Goal: Complete application form

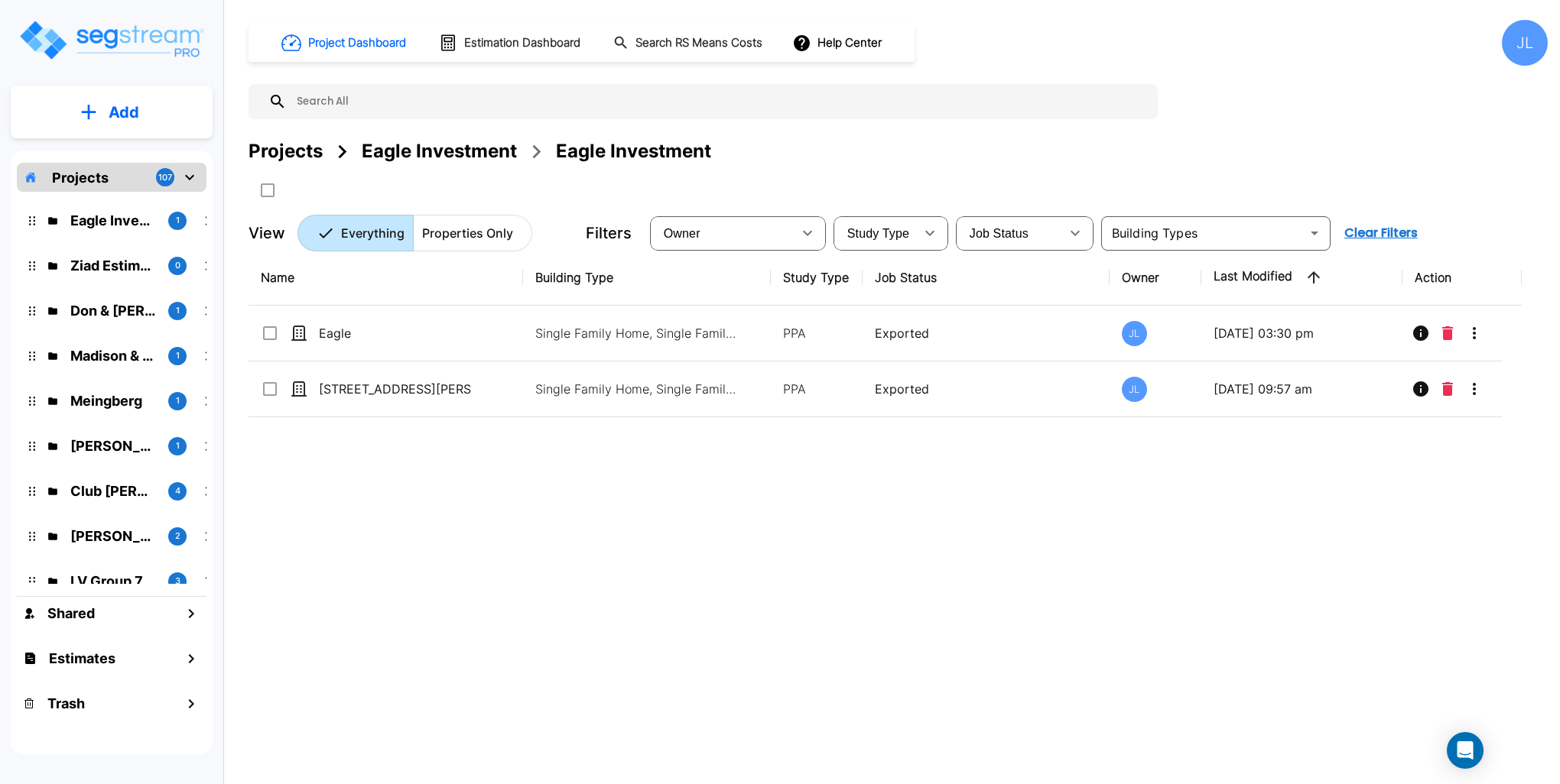
click at [287, 142] on div "Projects" at bounding box center [285, 151] width 74 height 27
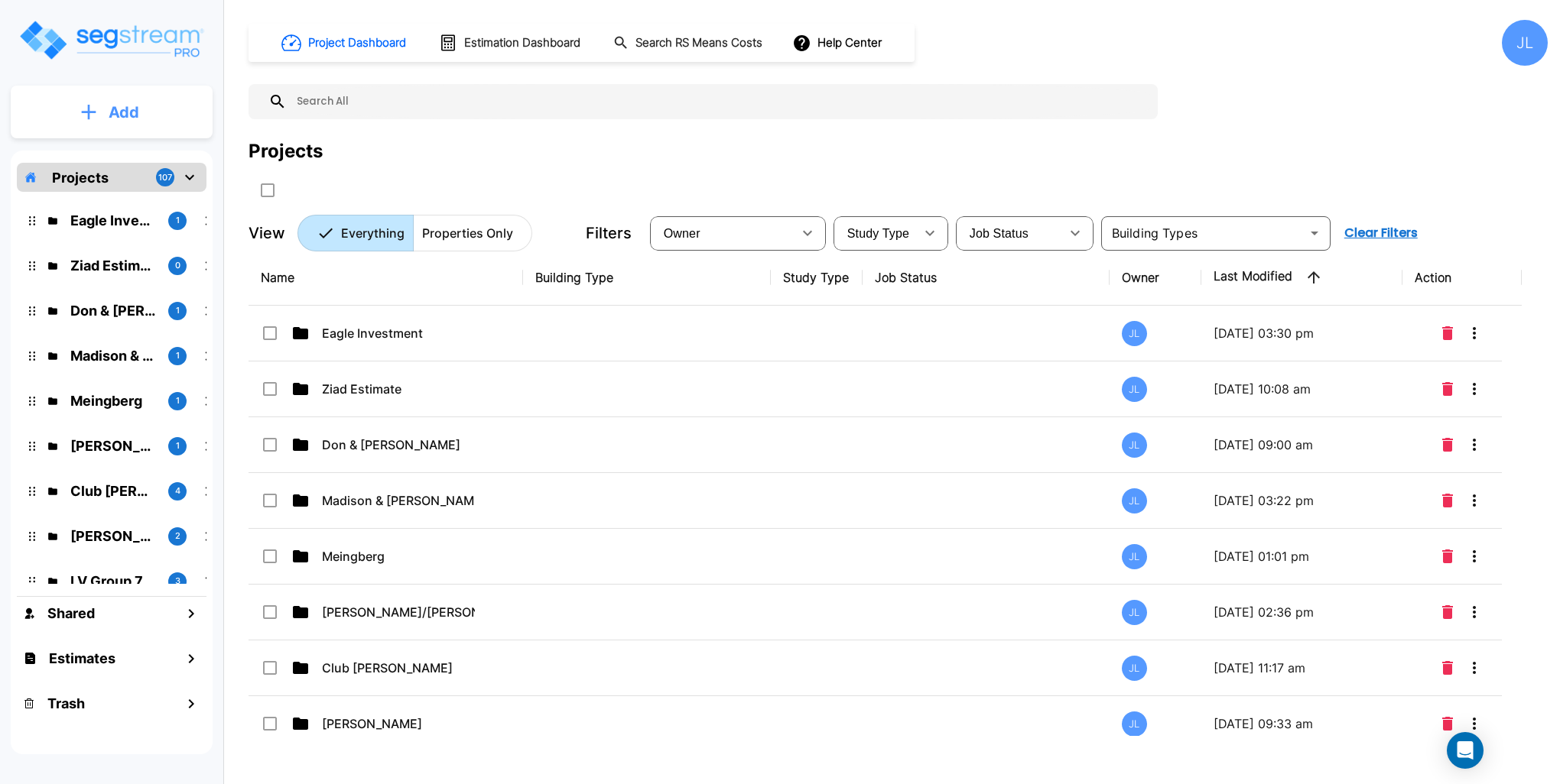
click at [128, 99] on button "Add" at bounding box center [111, 112] width 201 height 44
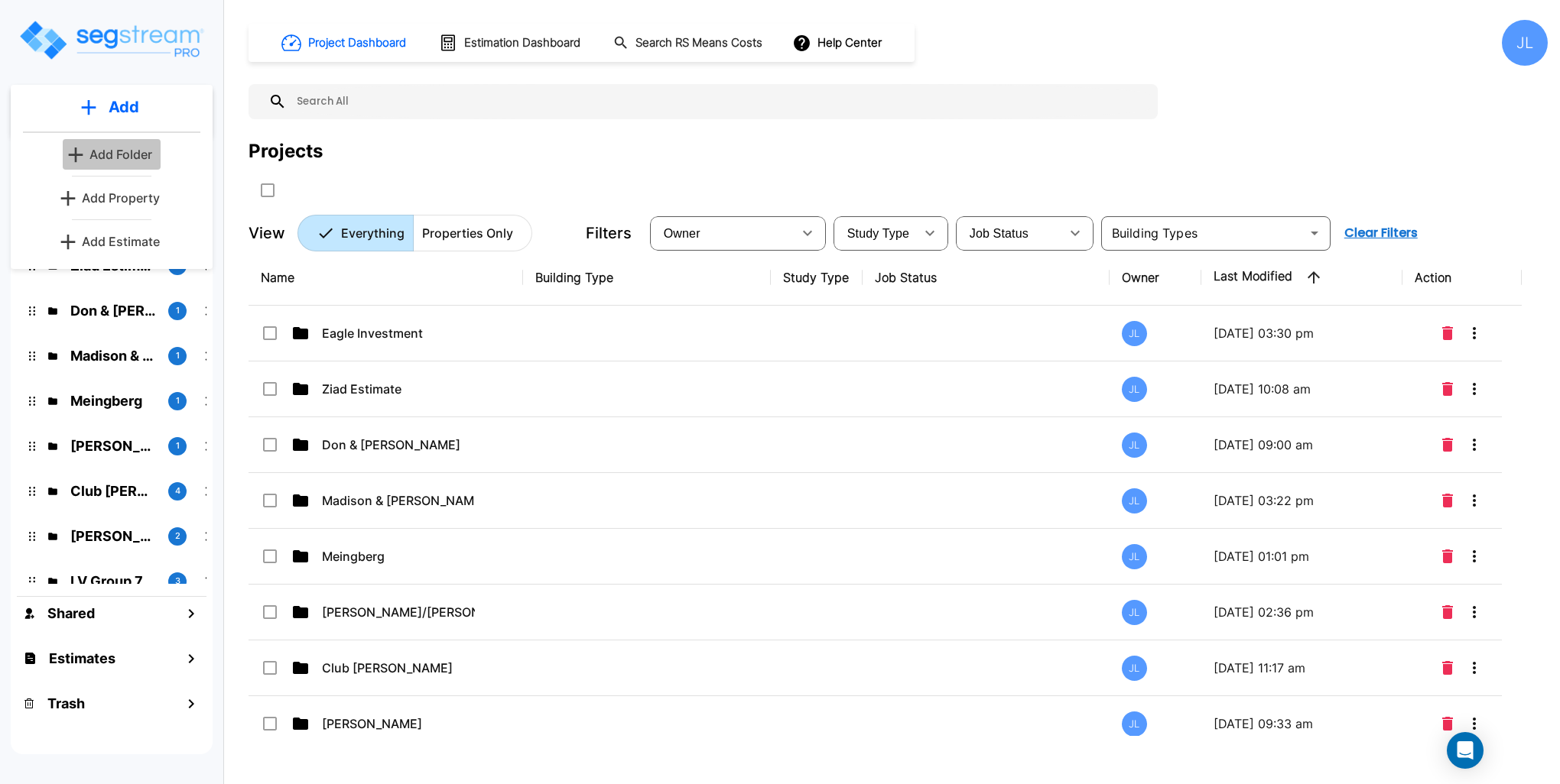
click at [125, 149] on p "Add Folder" at bounding box center [120, 154] width 63 height 19
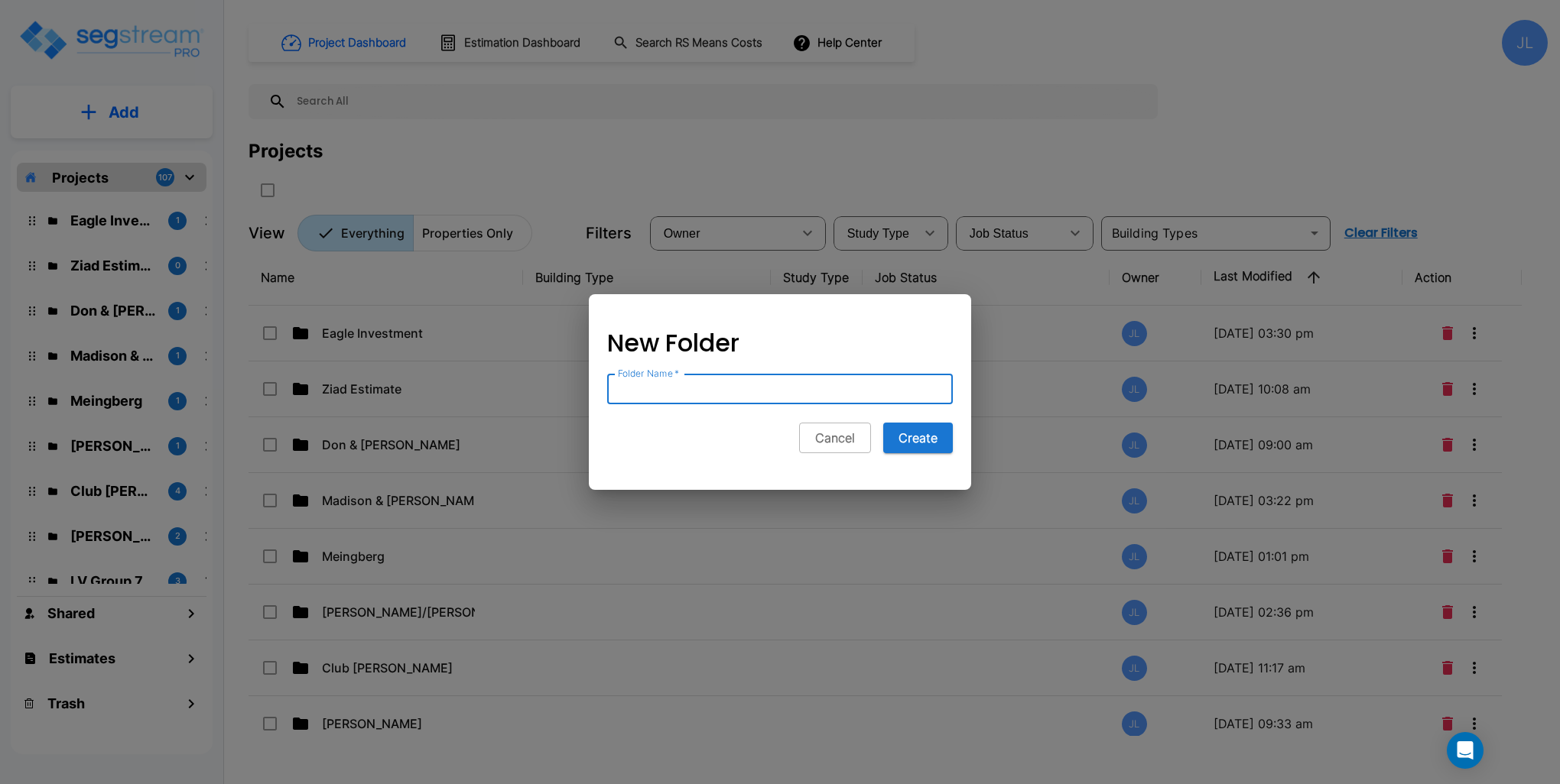
click at [662, 386] on input "Folder Name   *" at bounding box center [779, 388] width 345 height 31
type input "<"
type input "Michael Anspach"
click at [908, 433] on button "Create" at bounding box center [918, 438] width 70 height 31
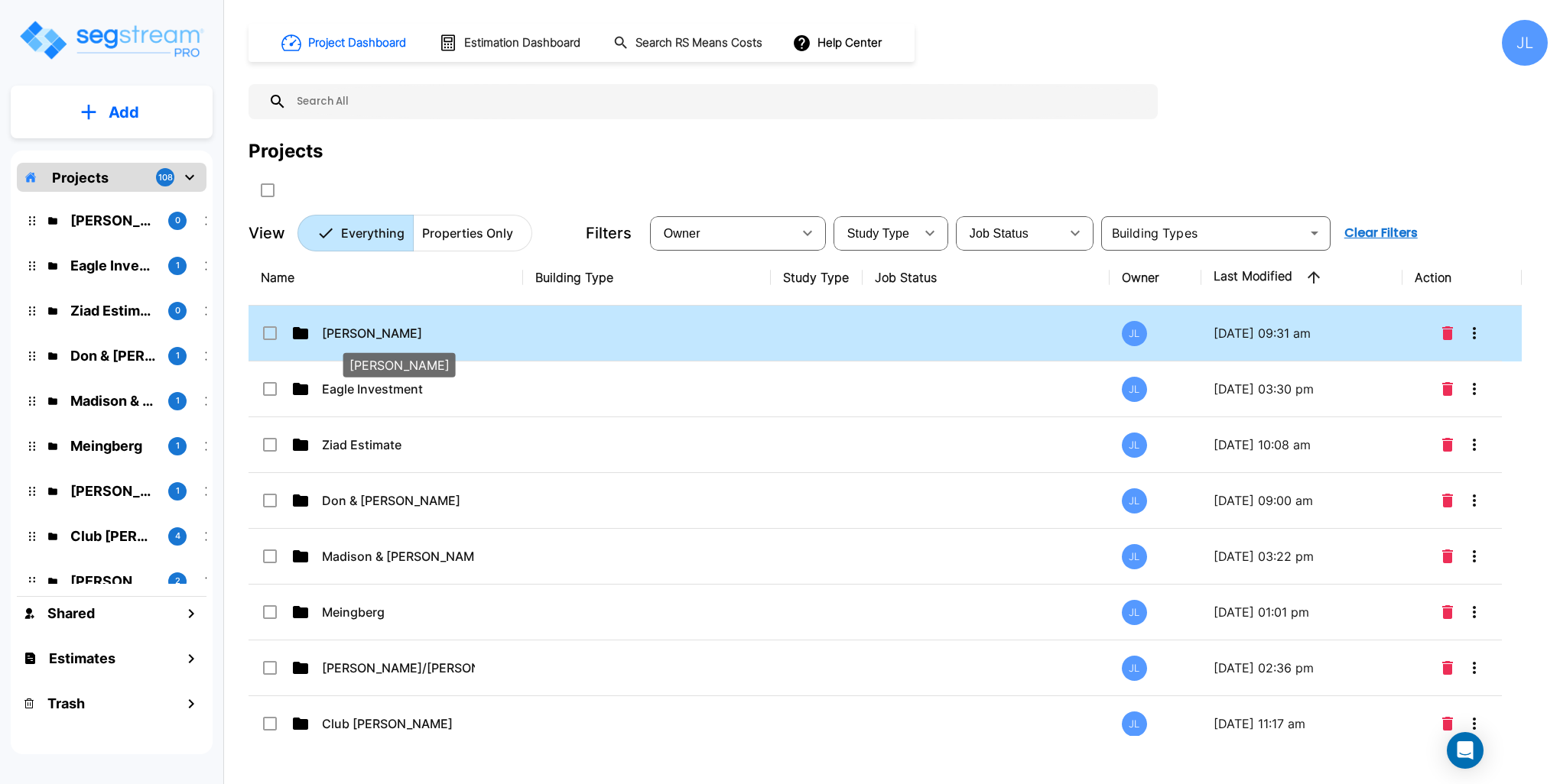
click at [364, 331] on p "Michael Anspach" at bounding box center [398, 333] width 153 height 19
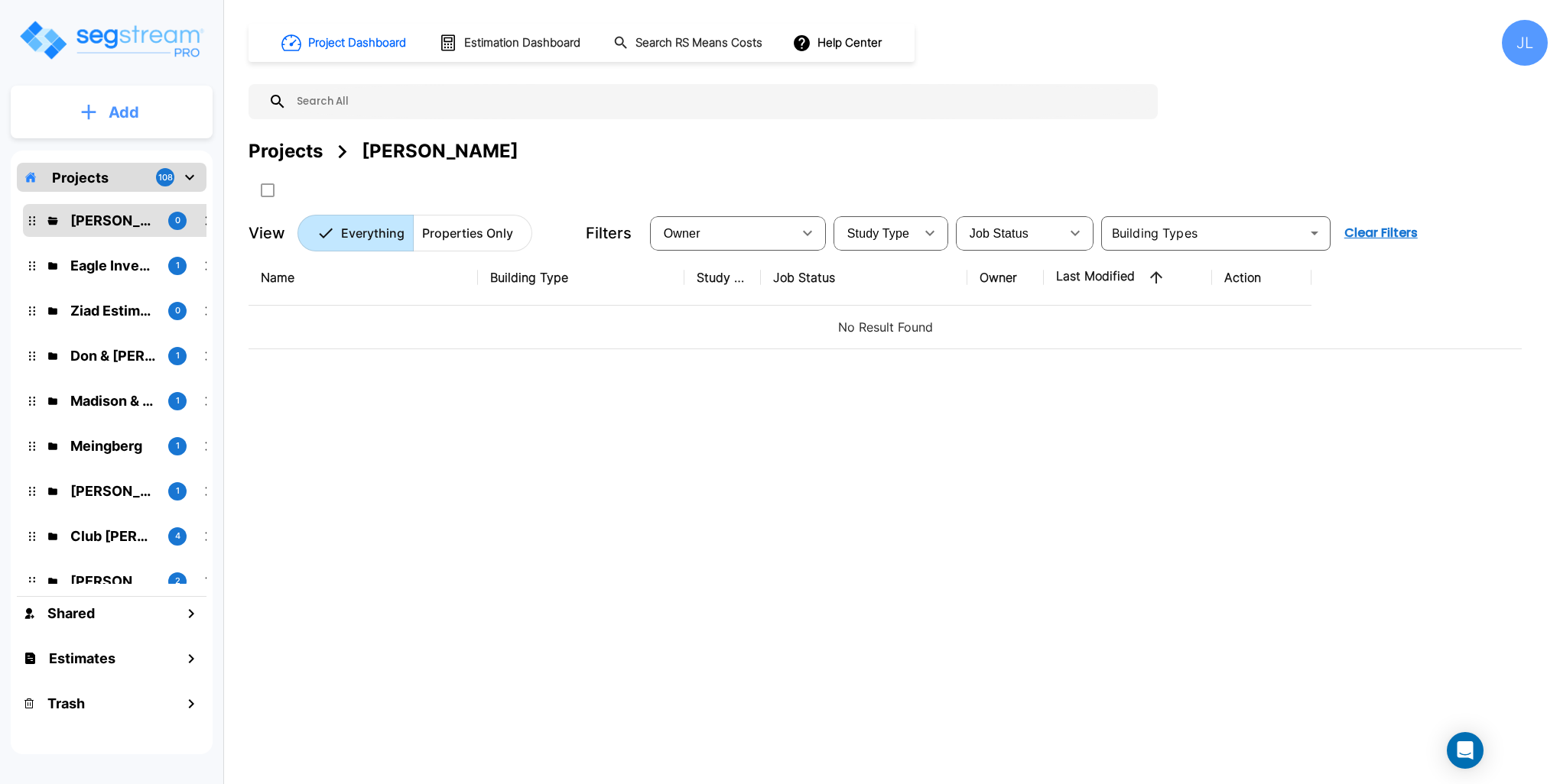
click at [148, 94] on button "Add" at bounding box center [111, 112] width 201 height 44
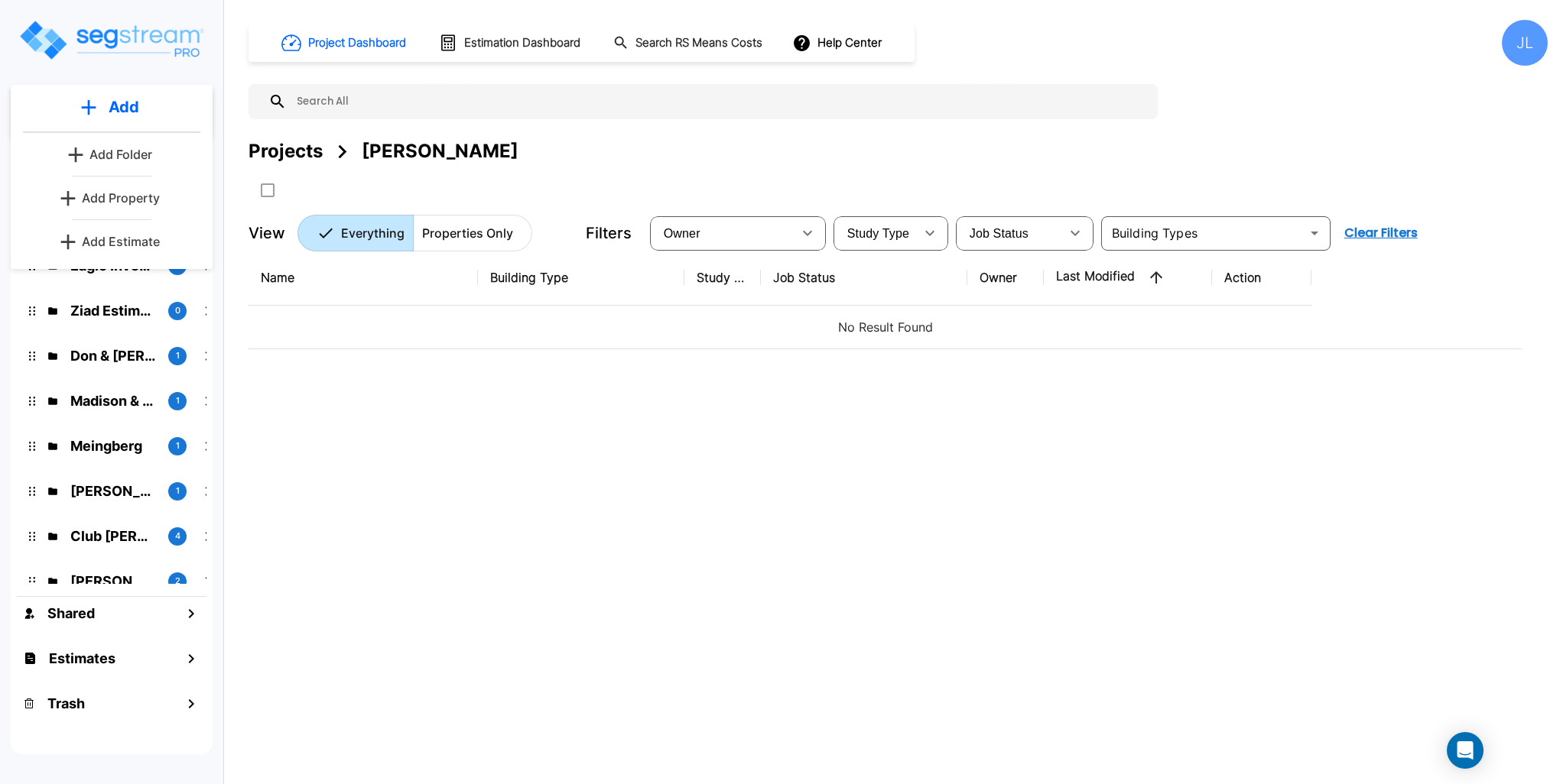
click at [137, 194] on p "Add Property" at bounding box center [121, 198] width 78 height 19
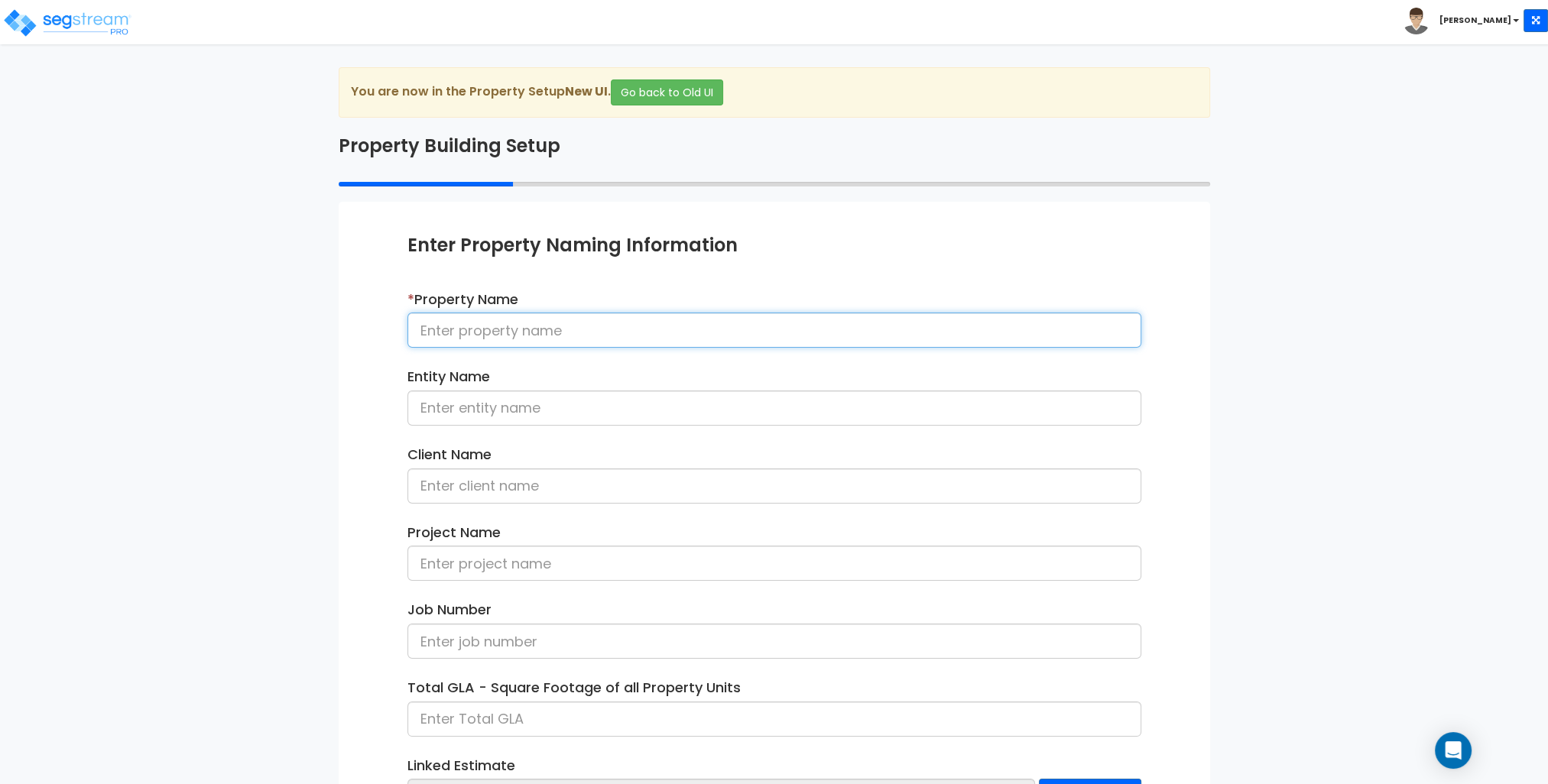
click at [573, 328] on input at bounding box center [774, 330] width 734 height 35
type input "112 Somer St"
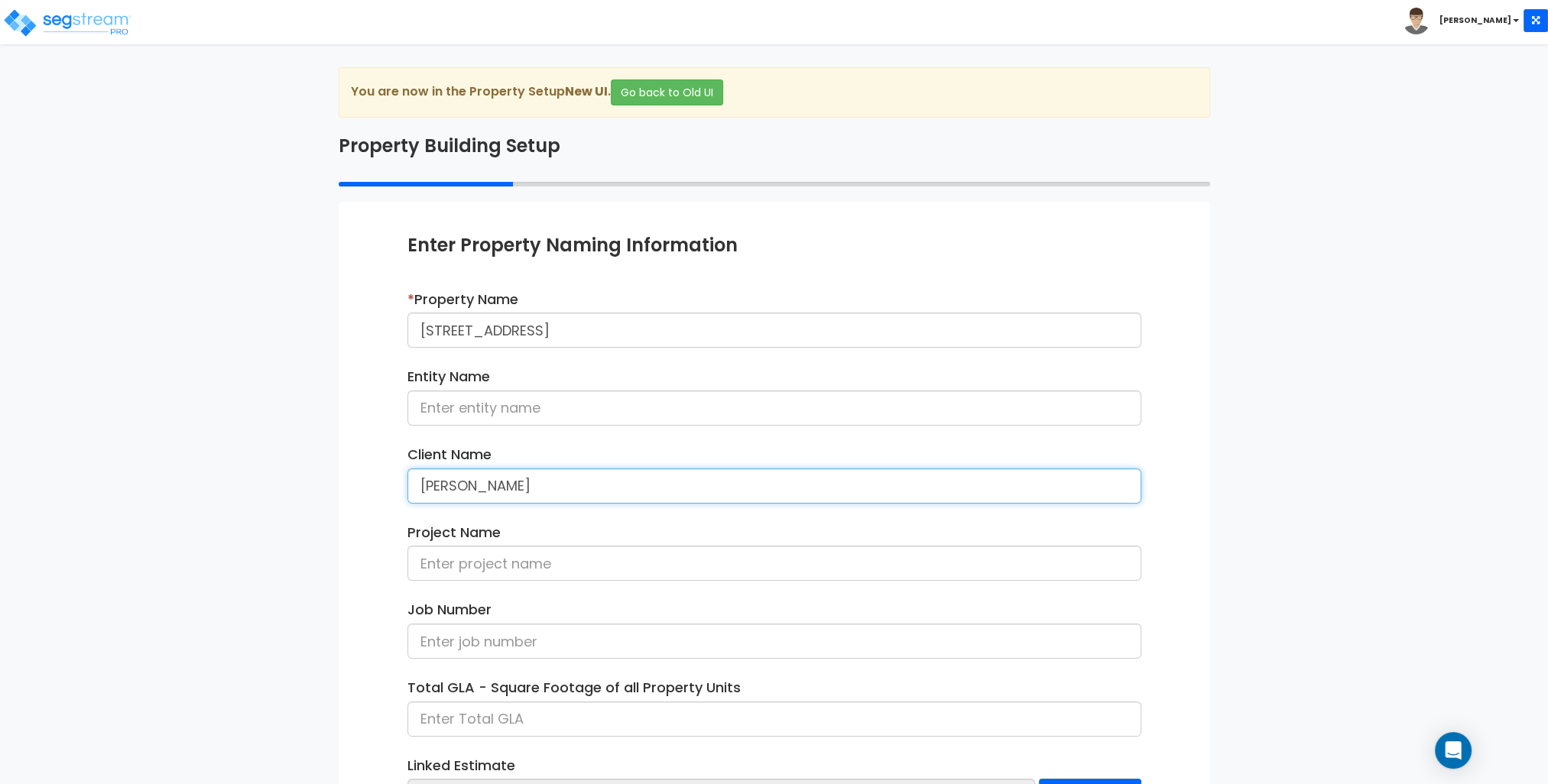
type input "[PERSON_NAME]"
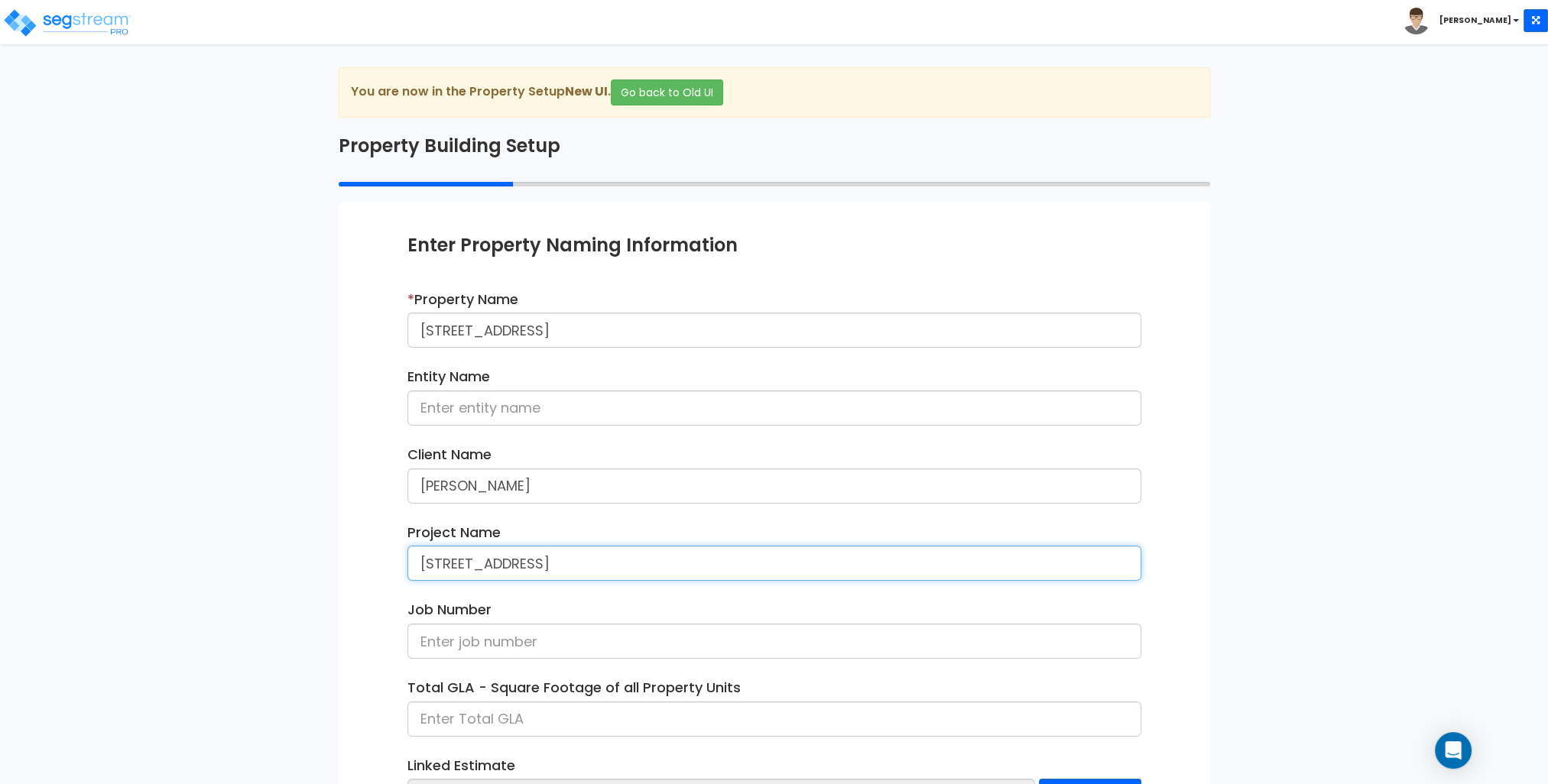
type input "[STREET_ADDRESS]"
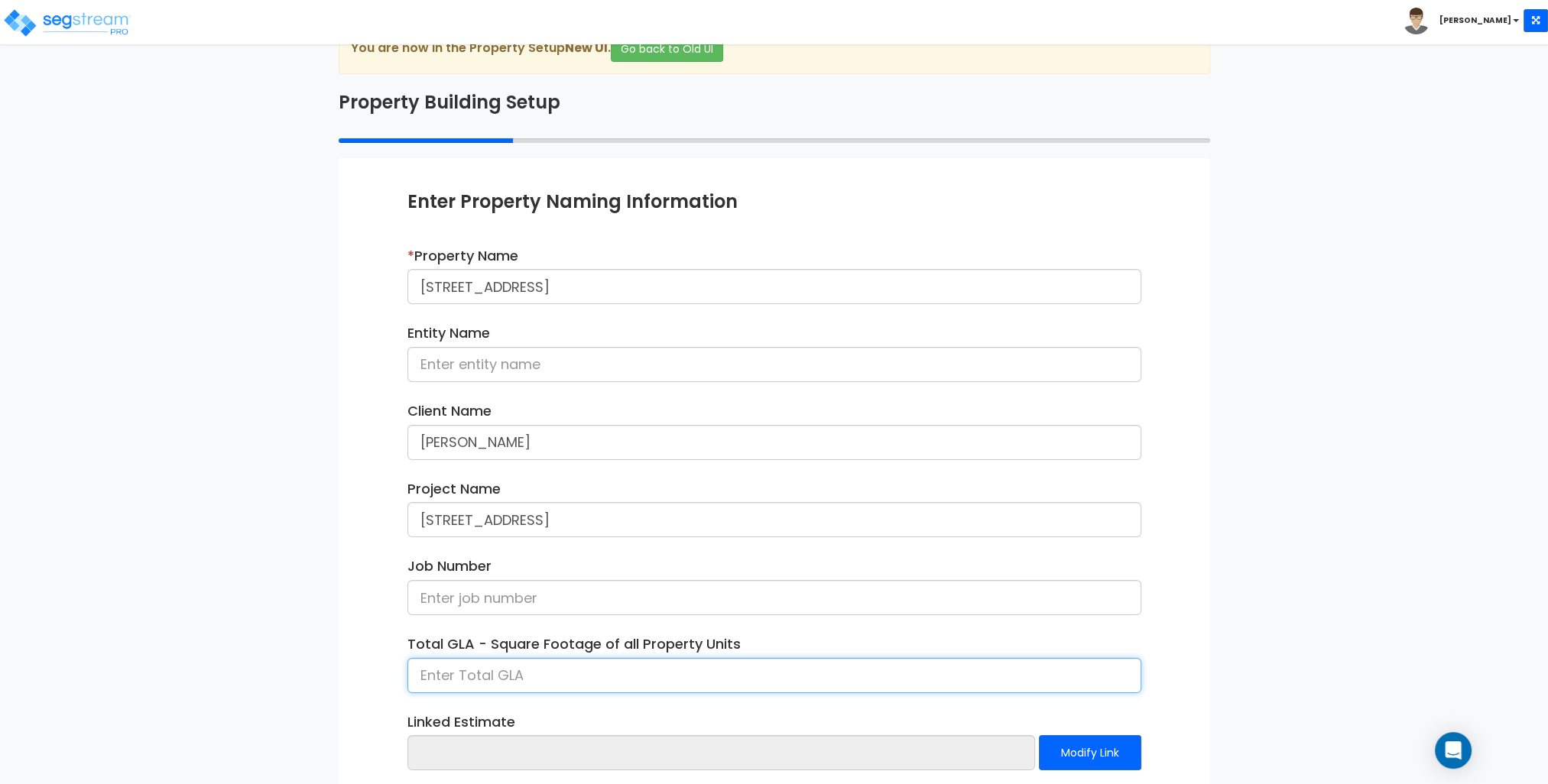
scroll to position [128, 0]
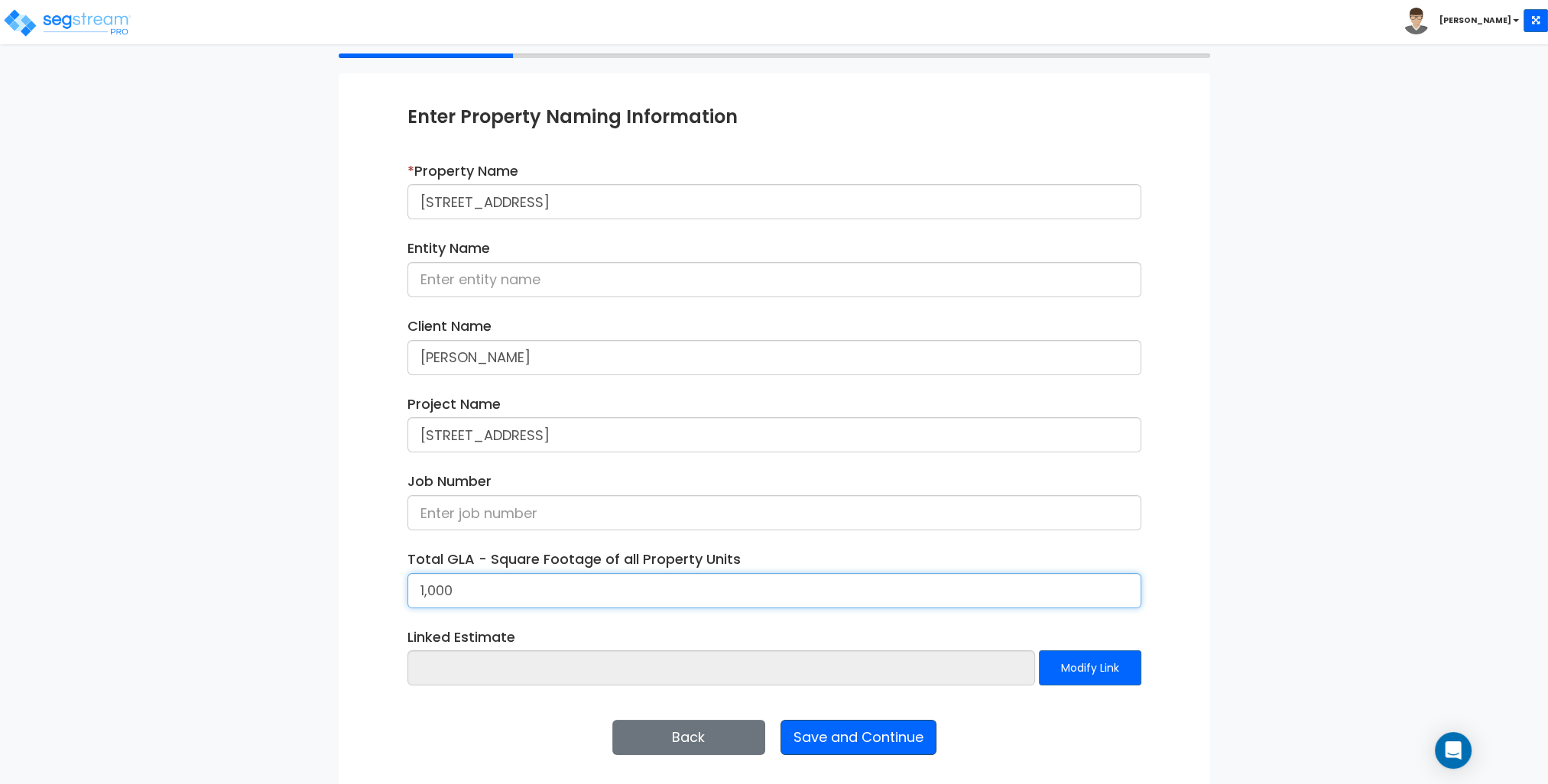
type input "1,000"
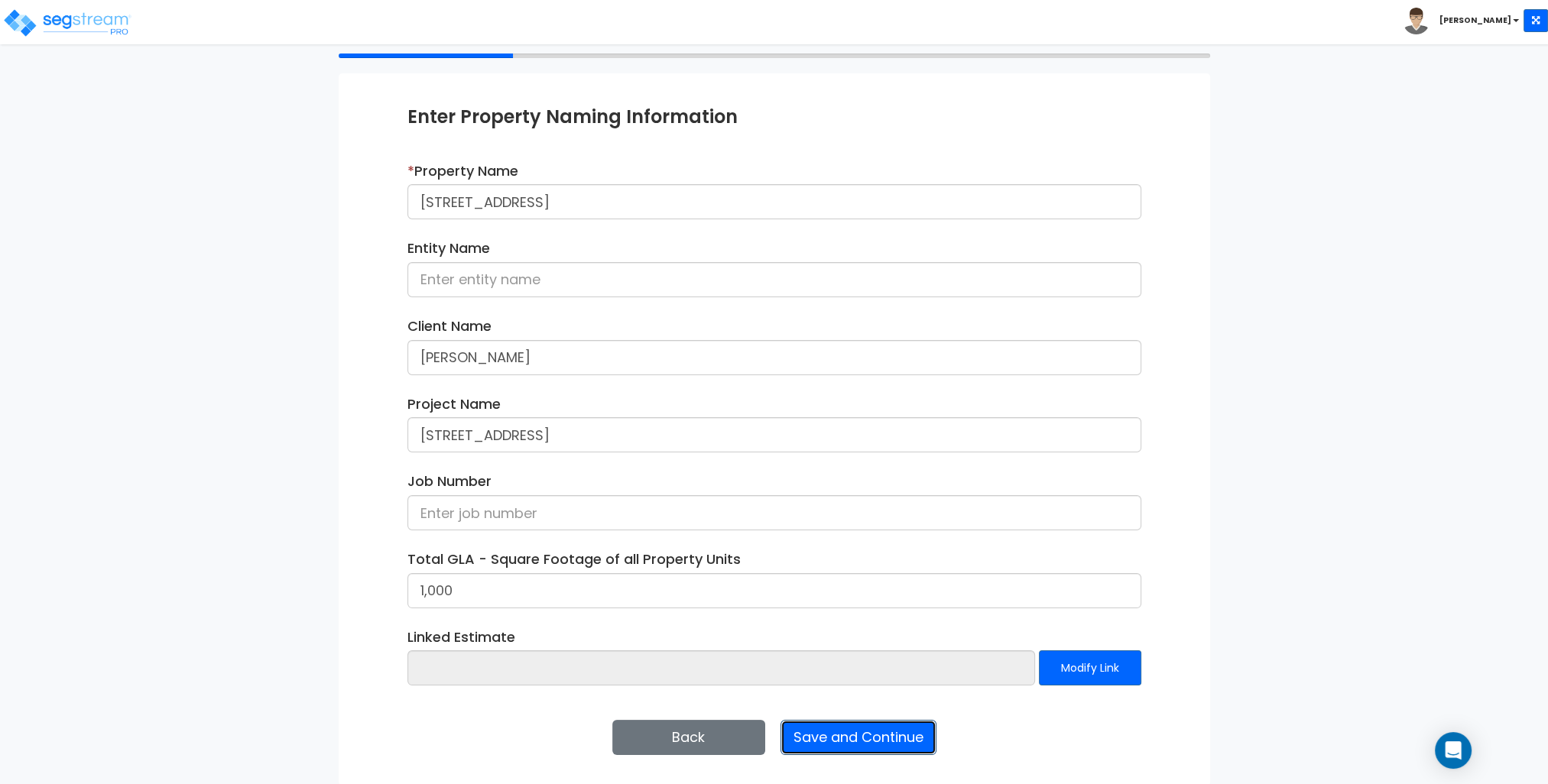
click at [880, 730] on button "Save and Continue" at bounding box center [858, 737] width 156 height 35
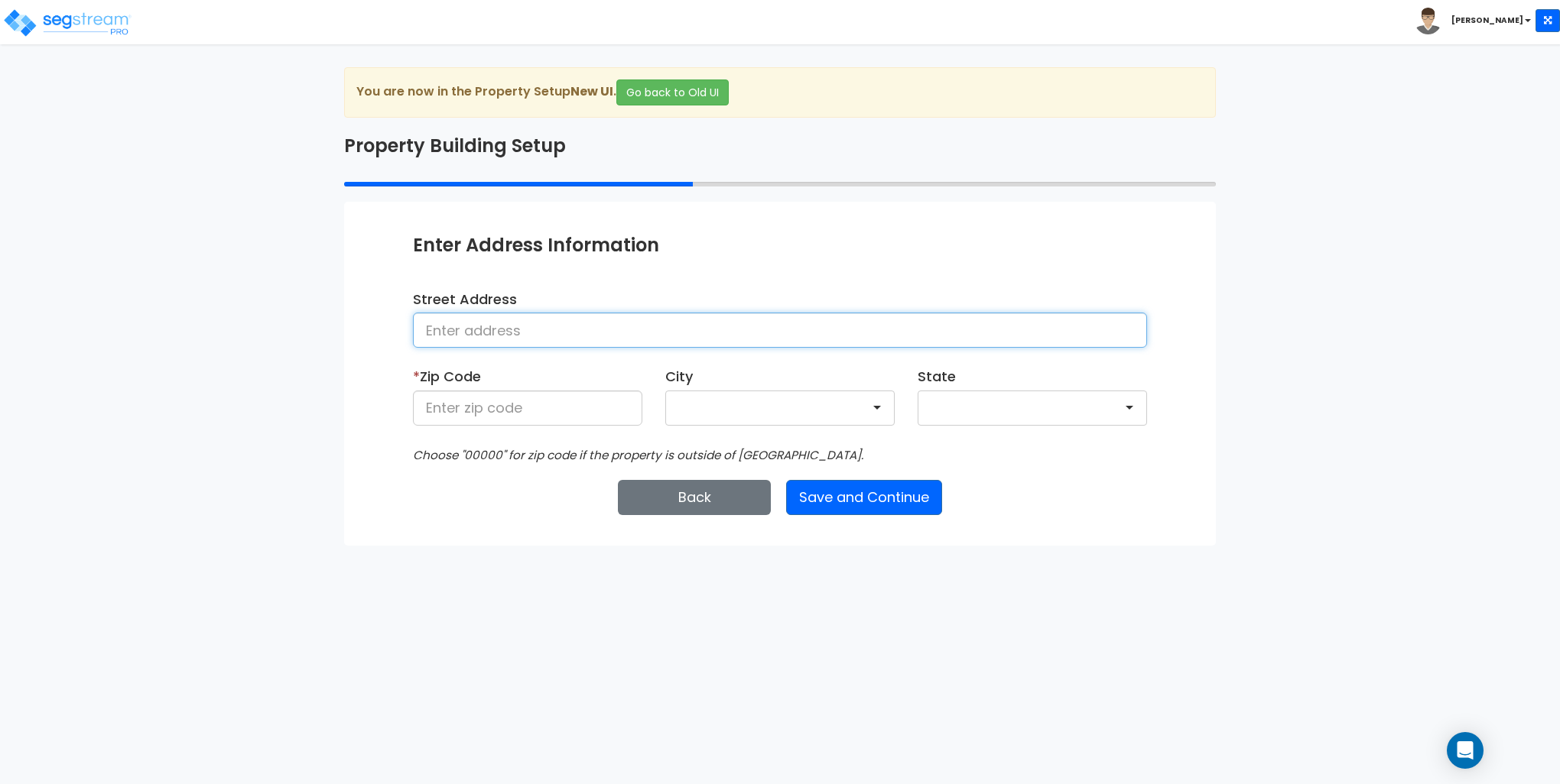
click at [580, 323] on input at bounding box center [779, 330] width 734 height 35
paste input "112 Somer St Waxhaw, NC 28173"
drag, startPoint x: 657, startPoint y: 331, endPoint x: 517, endPoint y: 320, distance: 140.4
click at [517, 320] on input "112 Somer St Waxhaw, NC 28173" at bounding box center [779, 330] width 734 height 35
type input "112 Somer St"
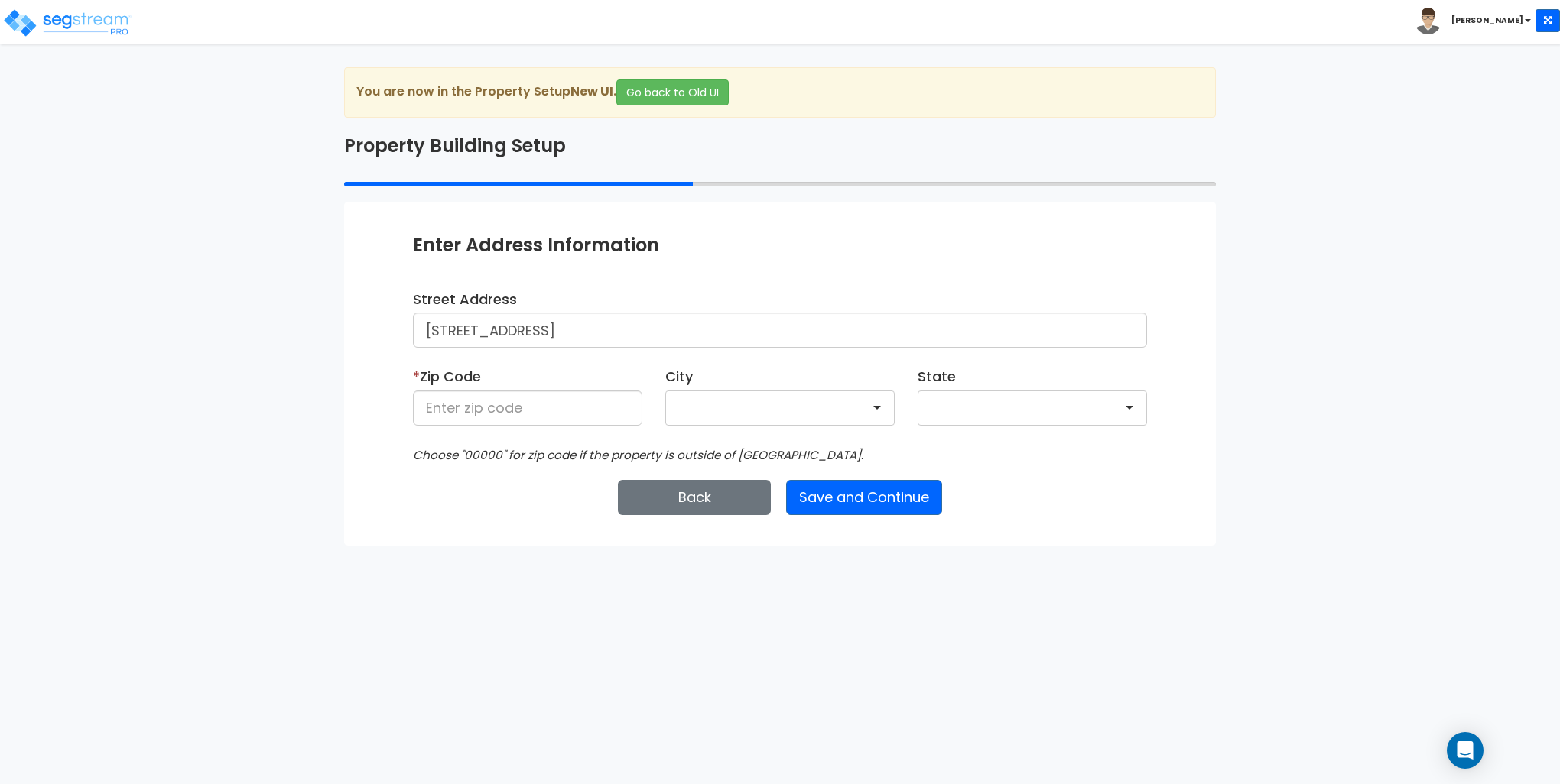
click at [712, 402] on div at bounding box center [780, 408] width 230 height 35
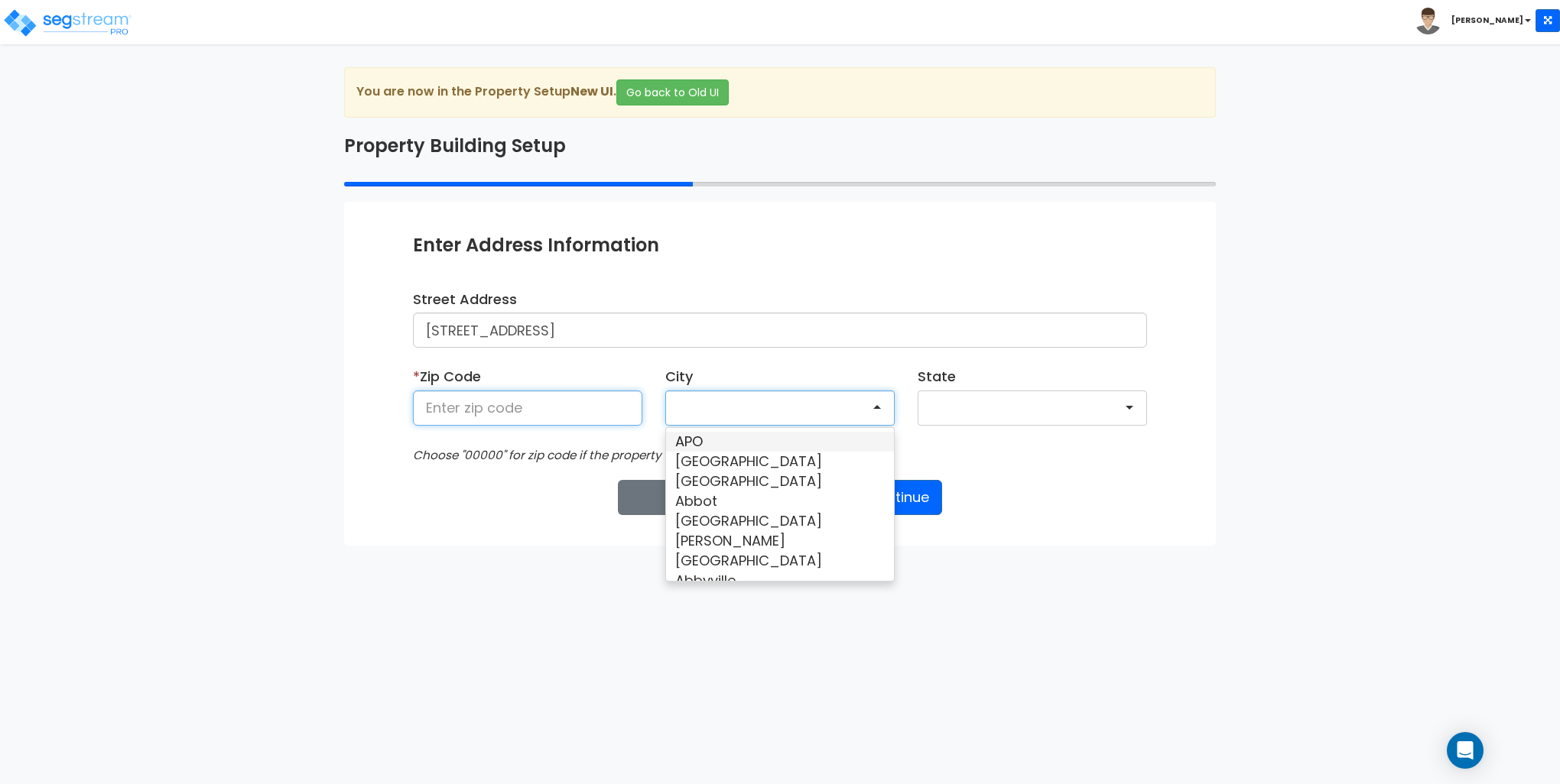
drag, startPoint x: 547, startPoint y: 418, endPoint x: 548, endPoint y: 408, distance: 10.0
click at [547, 412] on input at bounding box center [527, 408] width 230 height 35
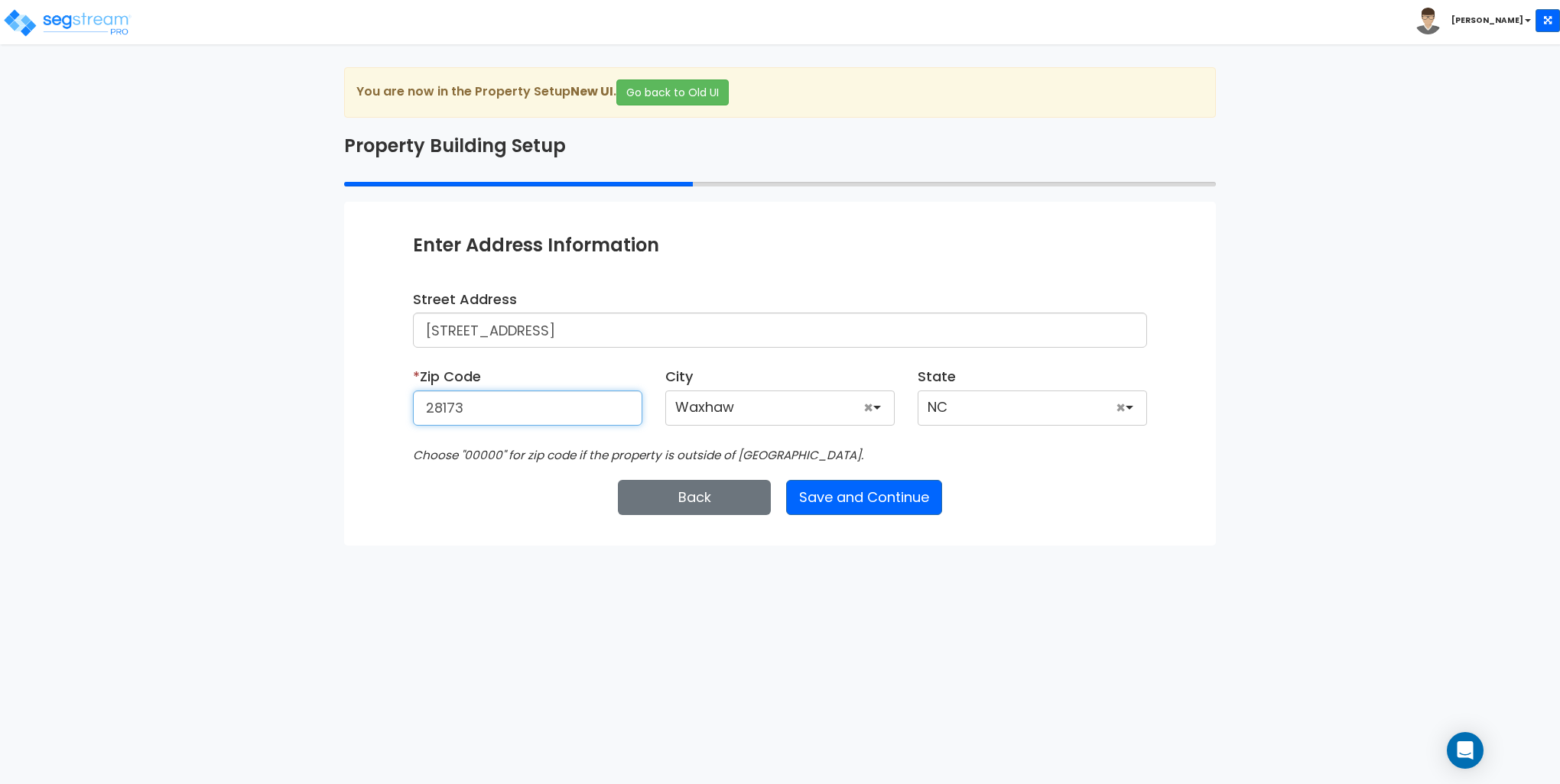
type input "28173"
click at [1083, 546] on html "Toggle navigation Jonas x" at bounding box center [780, 273] width 1560 height 546
click at [881, 501] on button "Save and Continue" at bounding box center [864, 498] width 156 height 35
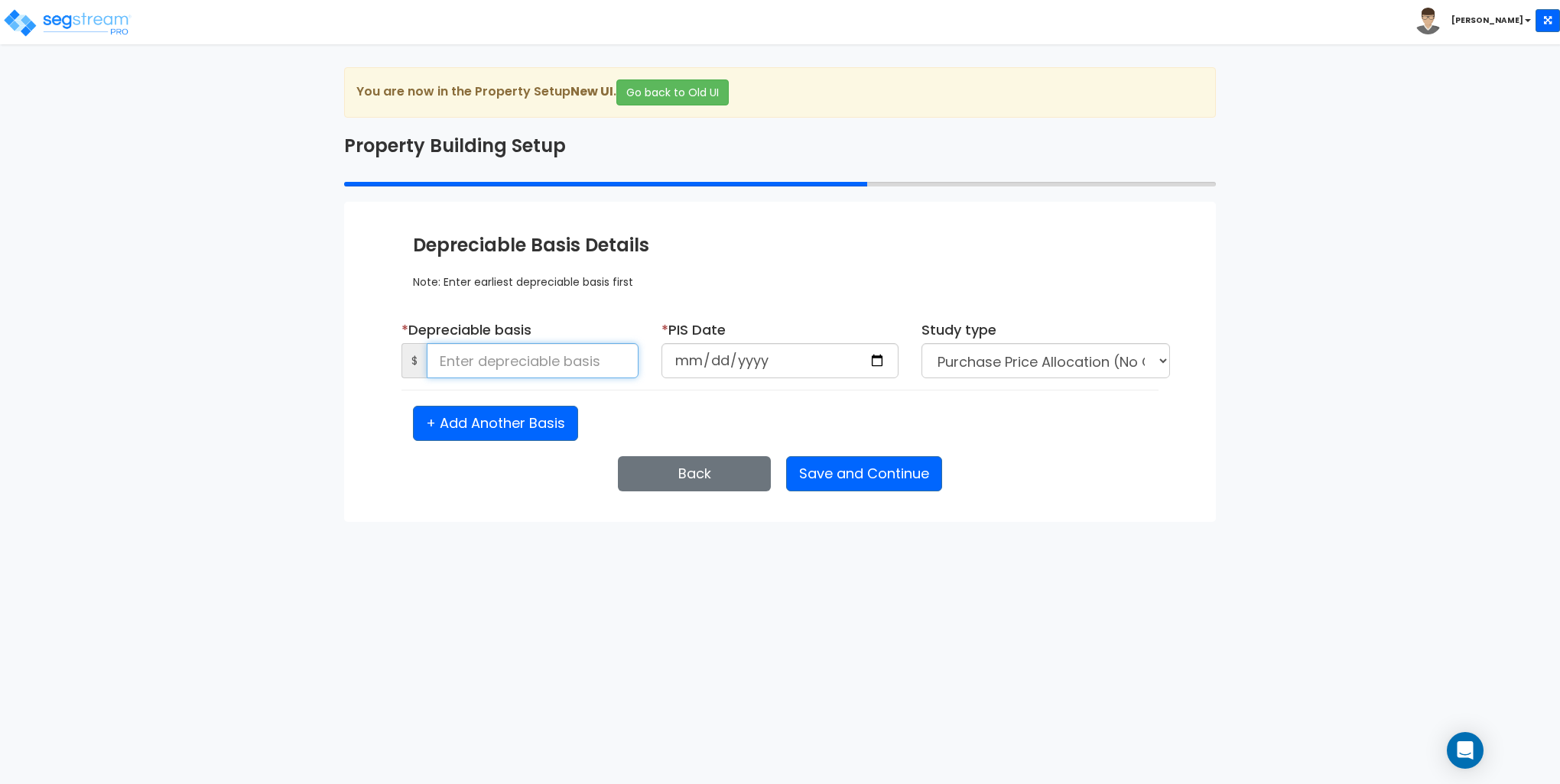
drag, startPoint x: 489, startPoint y: 362, endPoint x: 503, endPoint y: 372, distance: 17.2
click at [489, 362] on input at bounding box center [533, 361] width 212 height 35
type input "423,400"
click at [688, 355] on input "date" at bounding box center [780, 361] width 237 height 35
click at [676, 366] on input "date" at bounding box center [780, 361] width 237 height 35
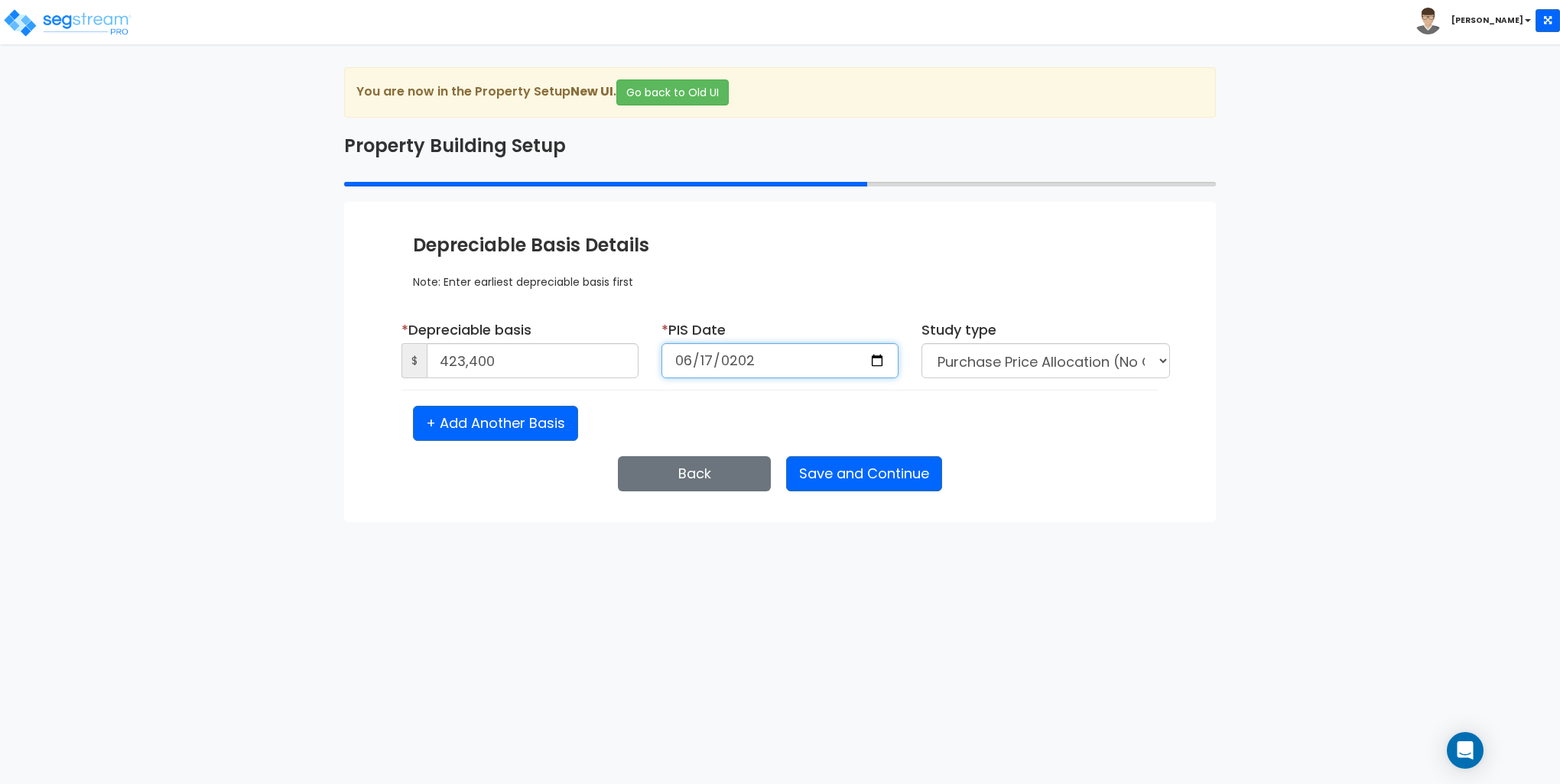
type input "2025-06-17"
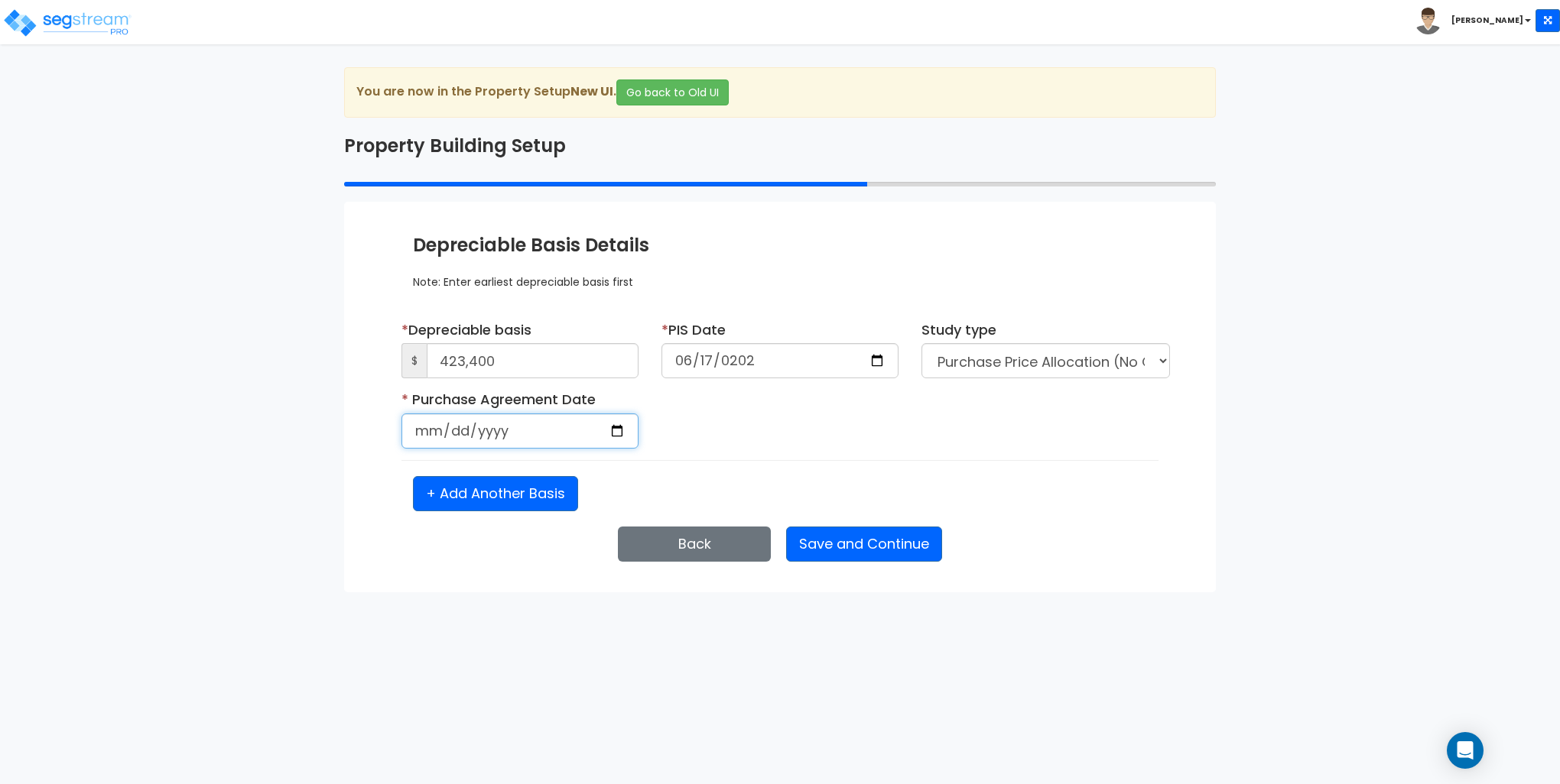
click at [549, 429] on input "date" at bounding box center [519, 431] width 237 height 35
type input "2025-06-17"
click at [906, 536] on button "Save and Continue" at bounding box center [864, 544] width 156 height 35
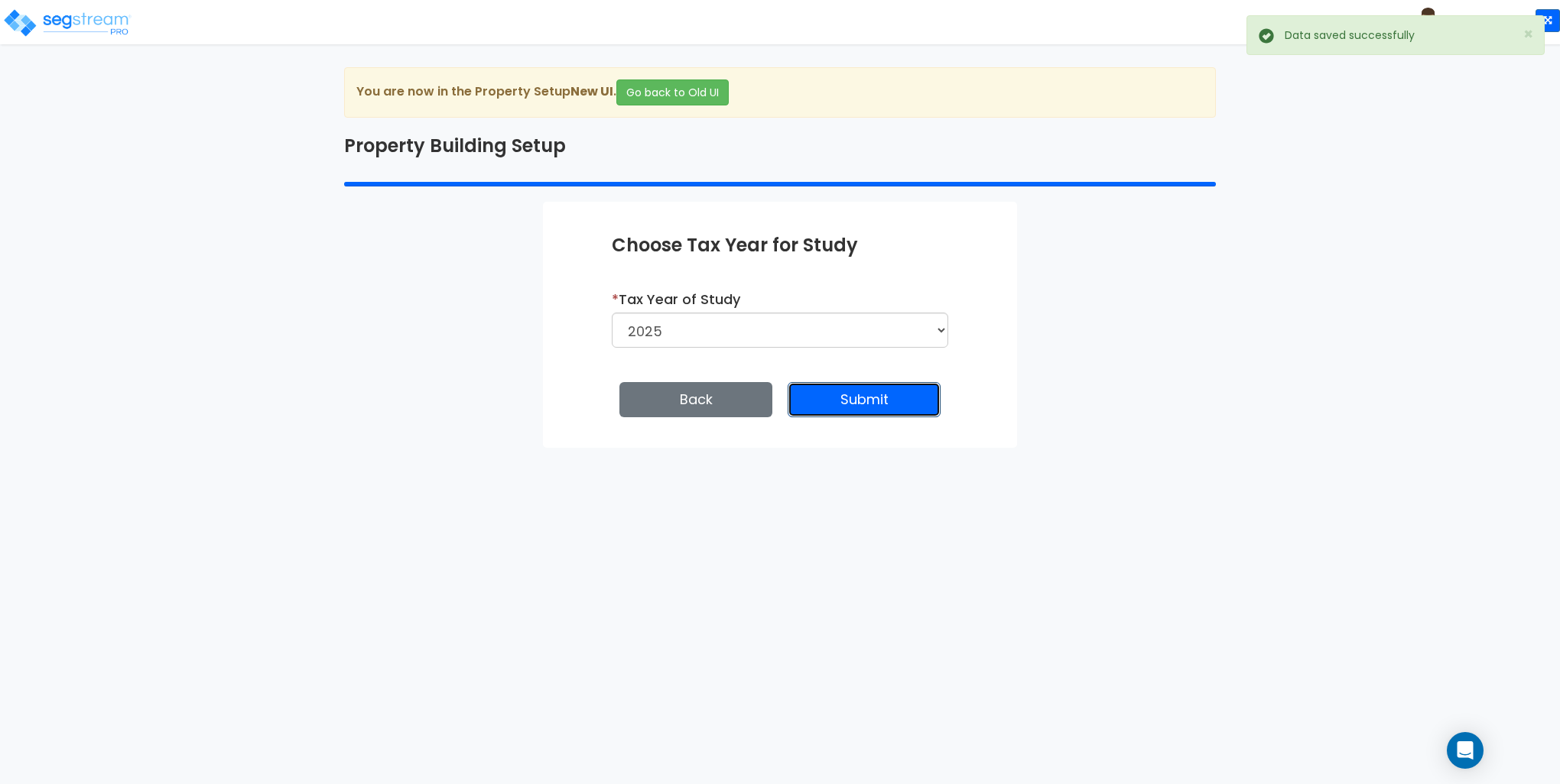
click at [852, 403] on button "Submit" at bounding box center [863, 400] width 153 height 35
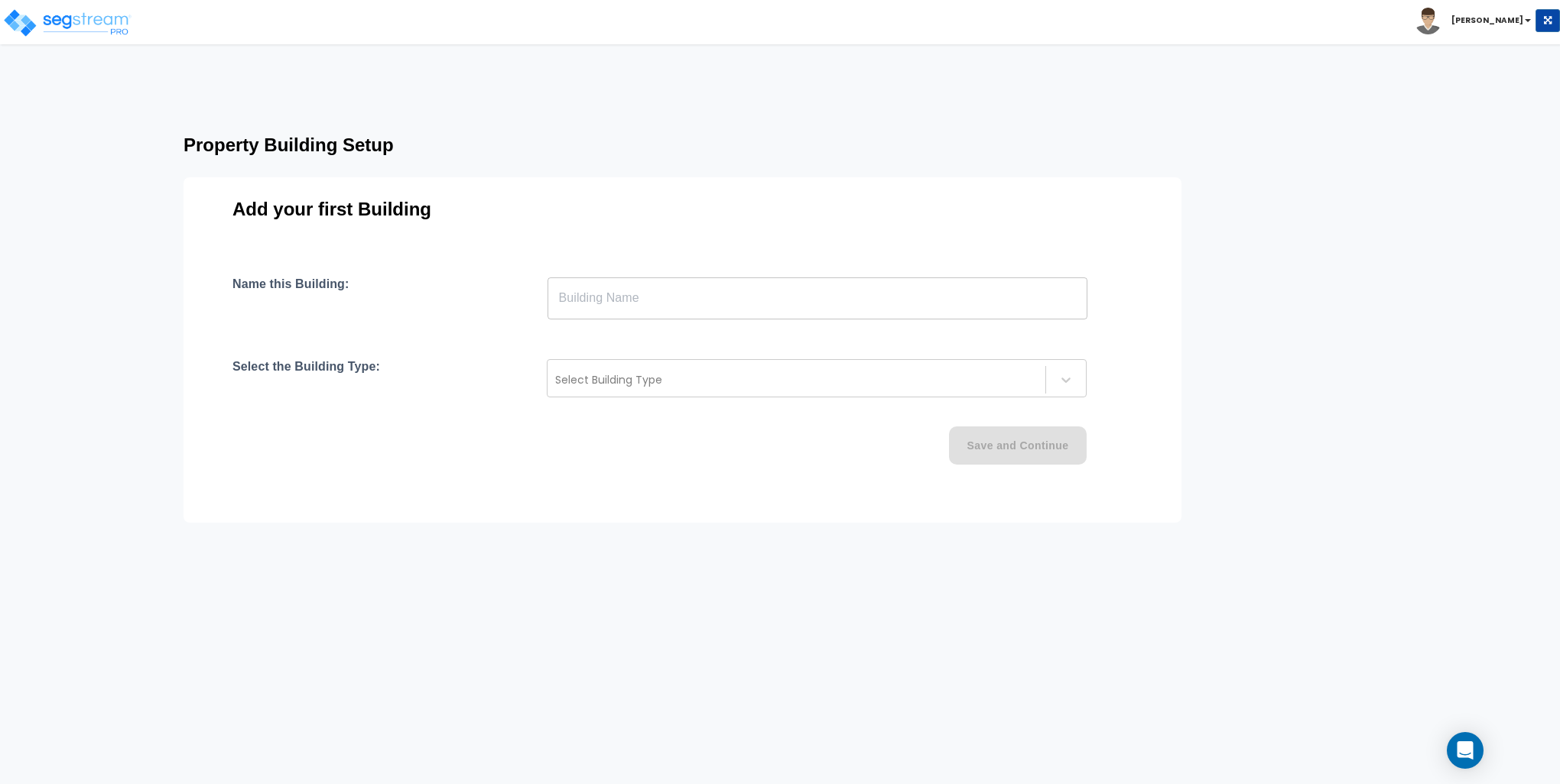
click at [611, 286] on input "text" at bounding box center [817, 298] width 540 height 42
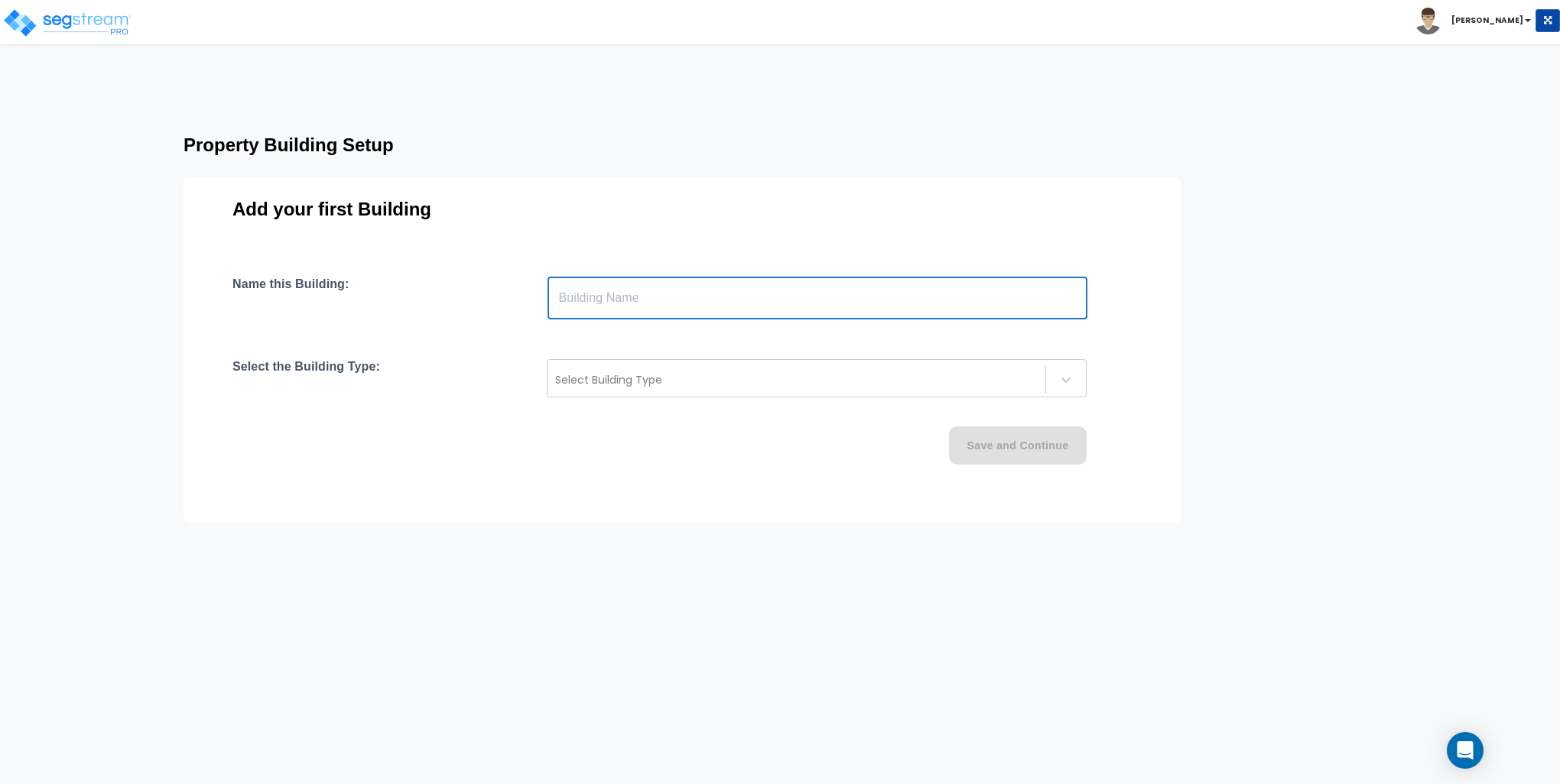
type input "Building"
click at [621, 379] on div at bounding box center [796, 380] width 482 height 19
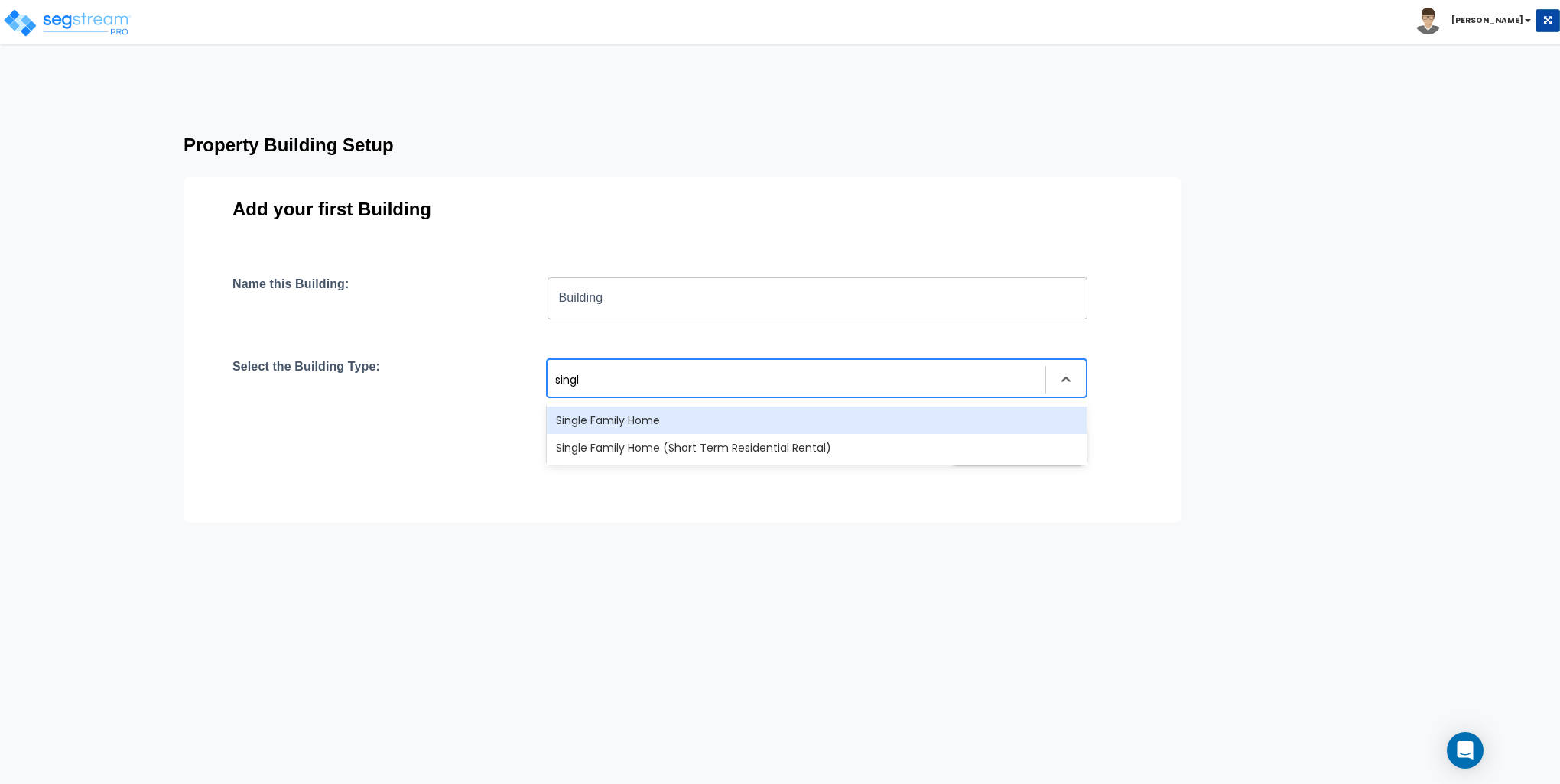
type input "single"
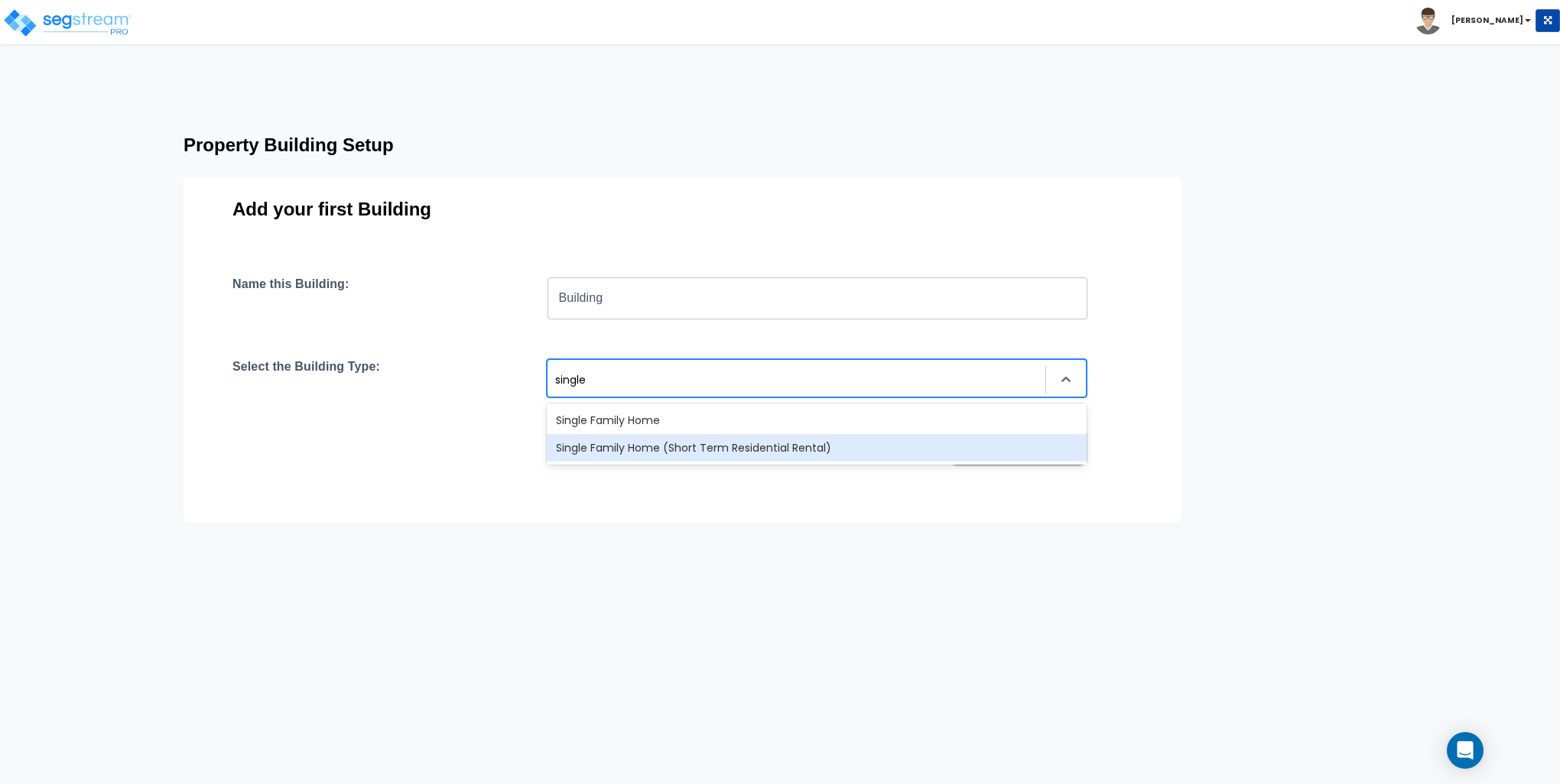
click at [621, 449] on div "Single Family Home (Short Term Residential Rental)" at bounding box center [816, 448] width 540 height 27
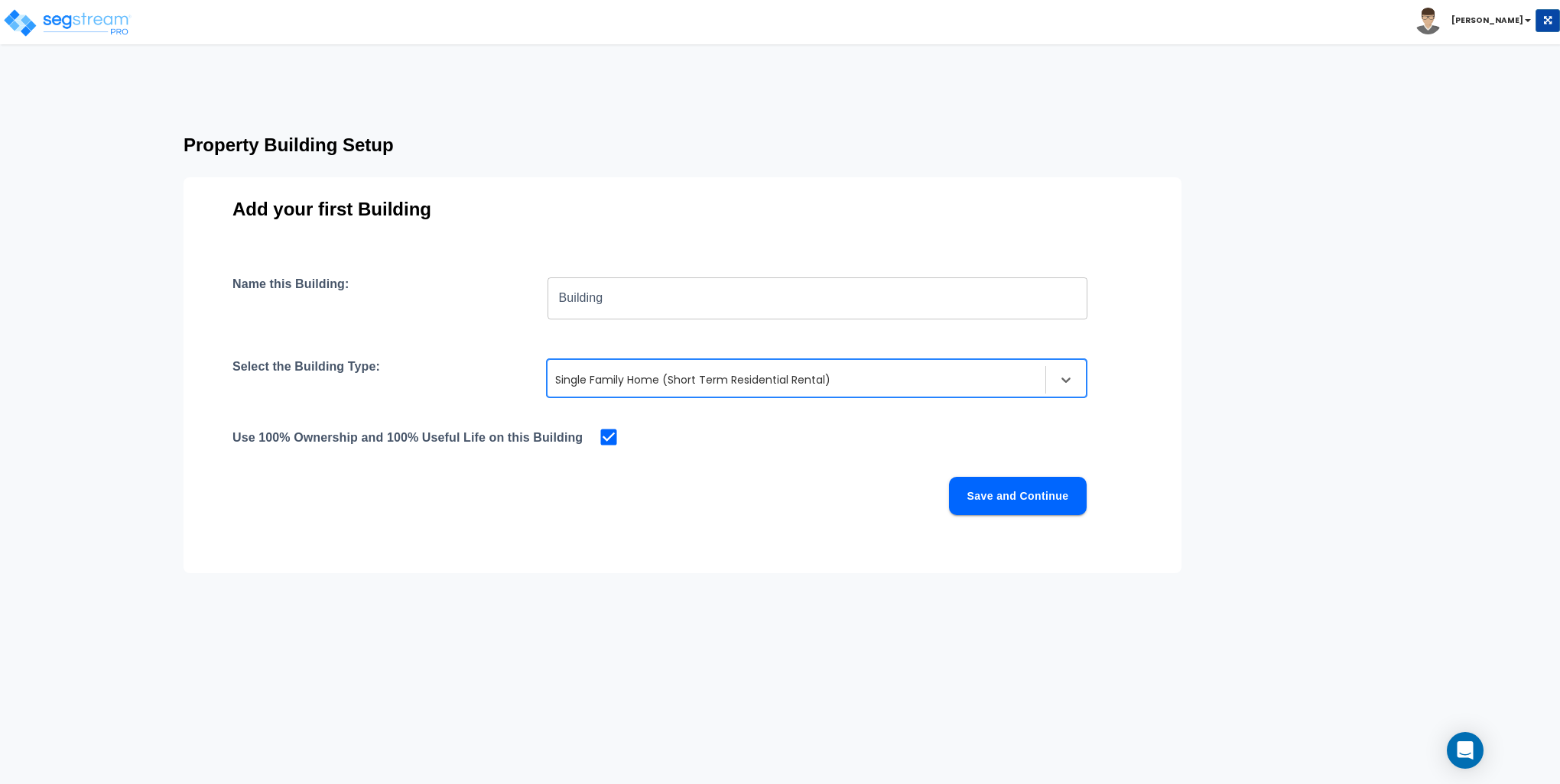
click at [1021, 495] on button "Save and Continue" at bounding box center [1018, 495] width 138 height 38
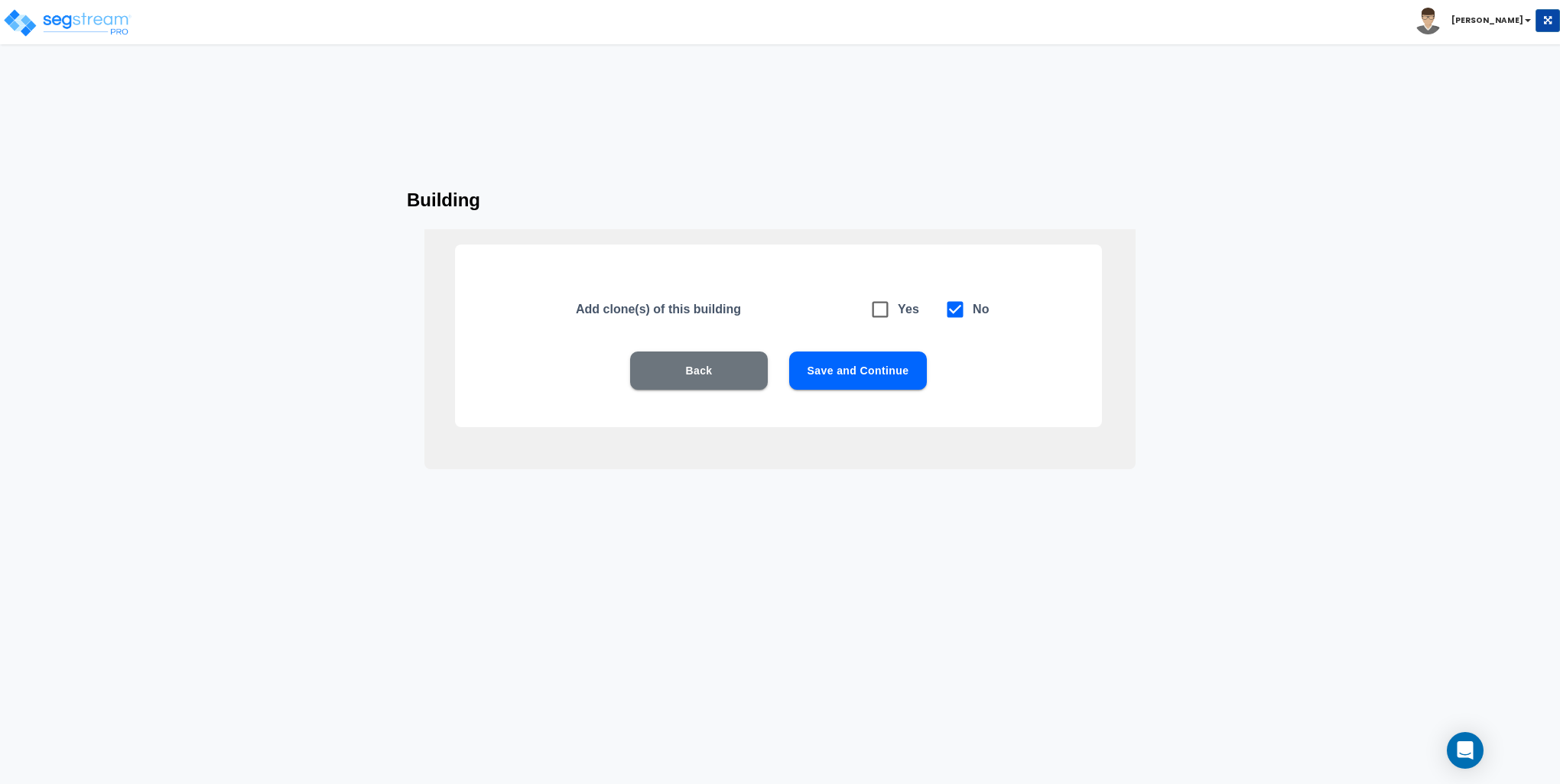
click at [868, 366] on button "Save and Continue" at bounding box center [858, 370] width 138 height 38
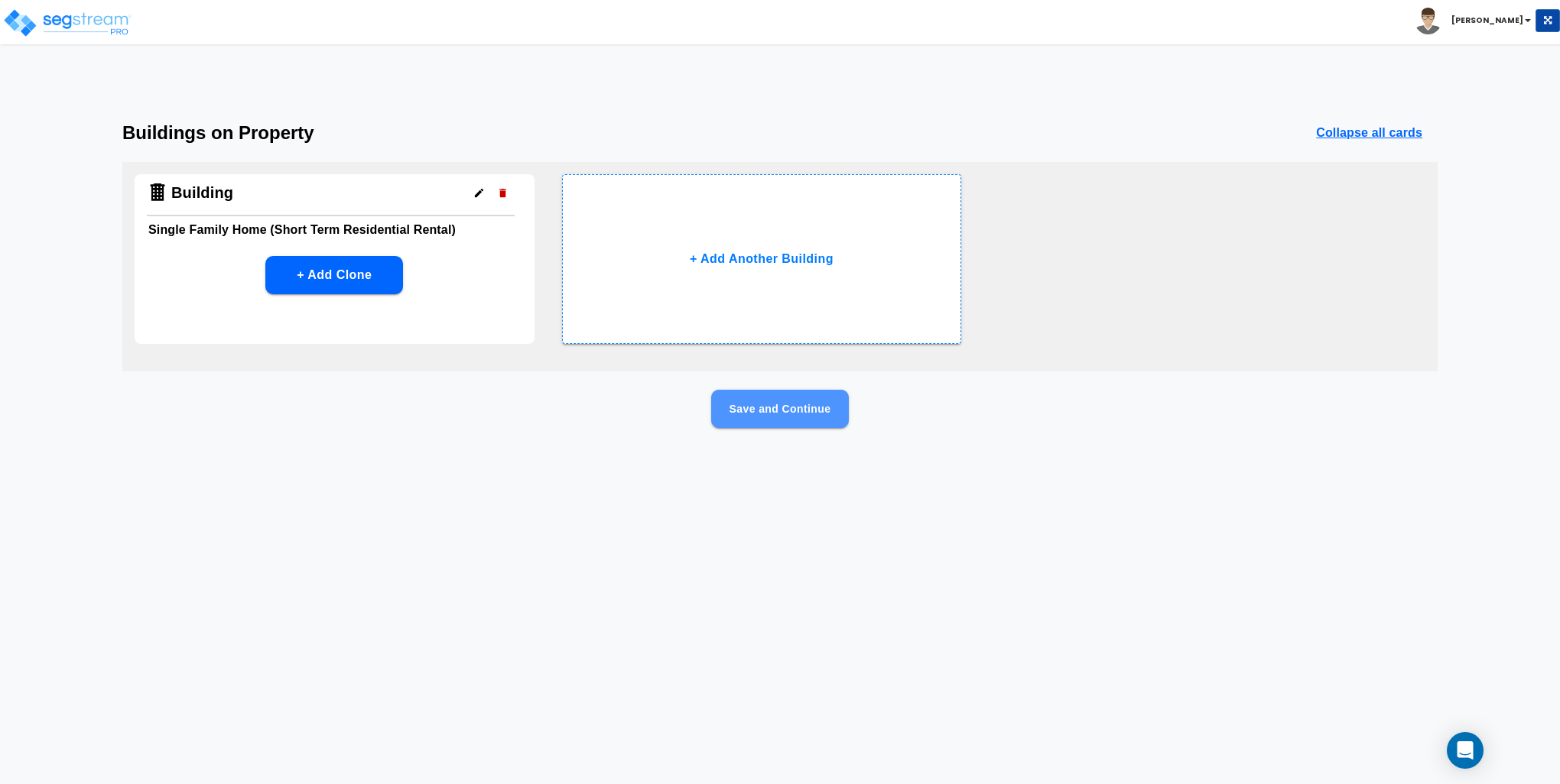
click at [788, 412] on button "Save and Continue" at bounding box center [780, 408] width 138 height 38
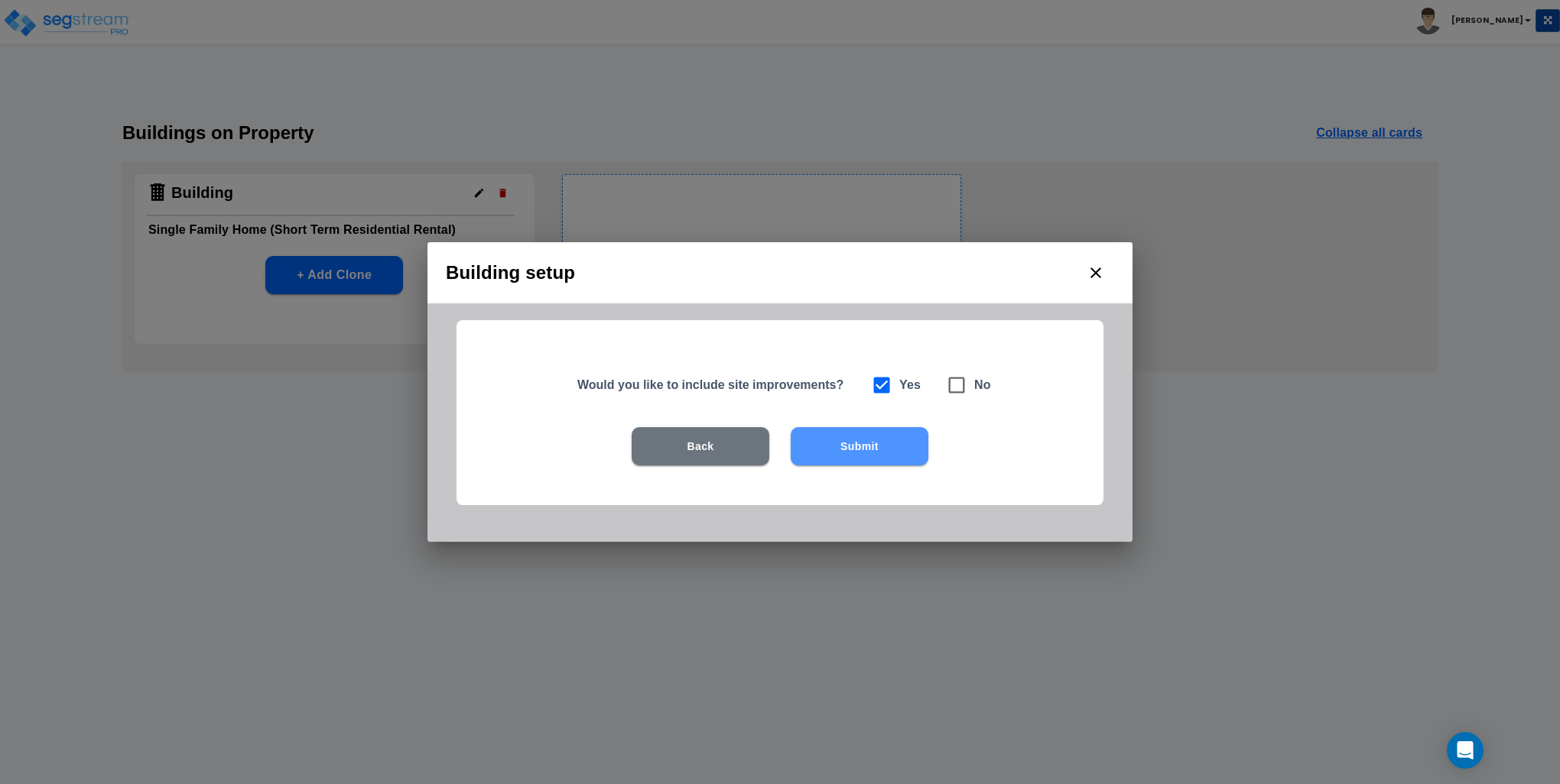
click at [862, 445] on button "Submit" at bounding box center [860, 446] width 138 height 38
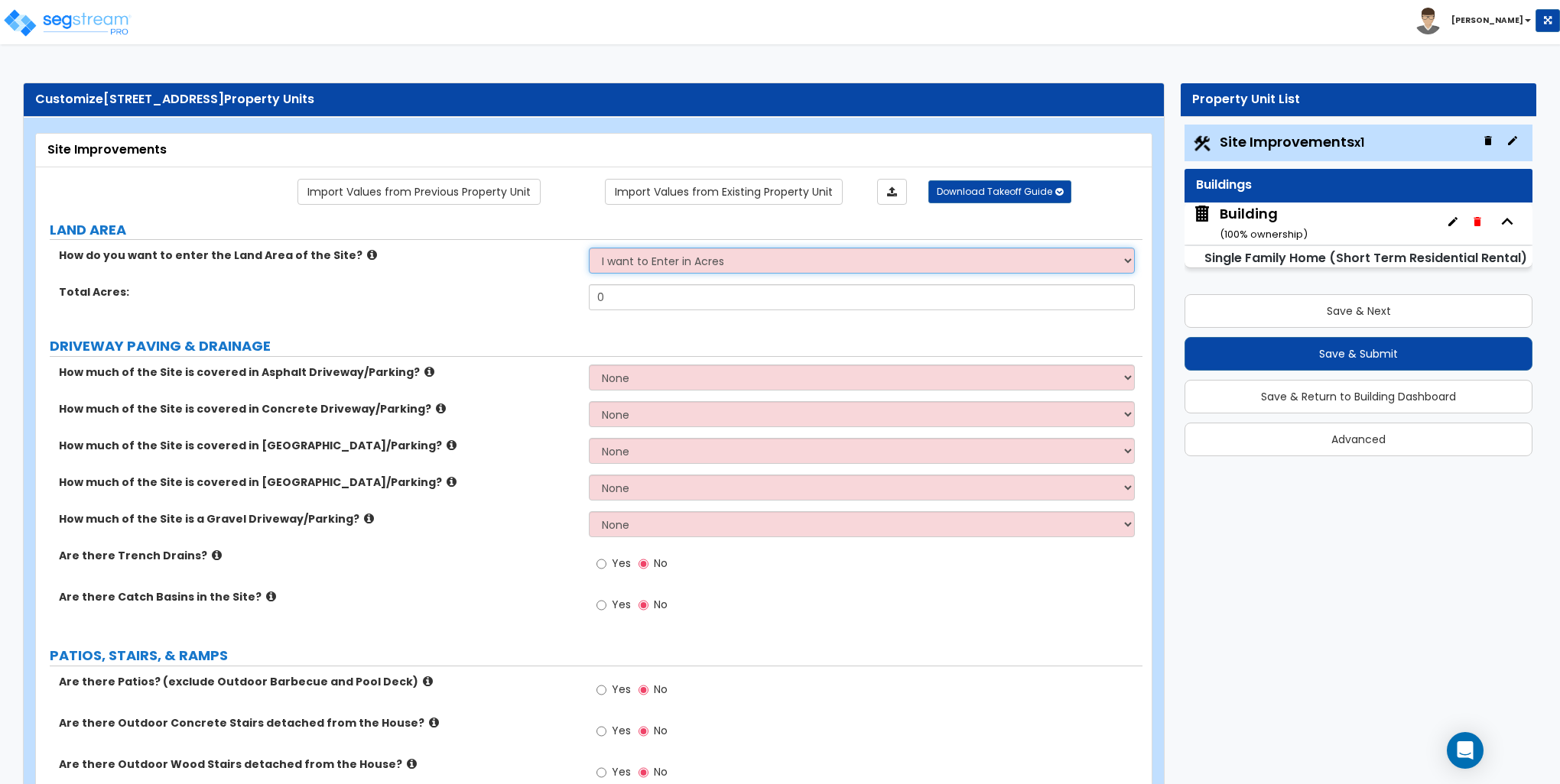
click at [707, 261] on select "I want to Enter in [GEOGRAPHIC_DATA] I want to Enter in Square Feet" at bounding box center [860, 260] width 545 height 26
select select "2"
click at [588, 247] on select "I want to Enter in [GEOGRAPHIC_DATA] I want to Enter in Square Feet" at bounding box center [860, 260] width 545 height 26
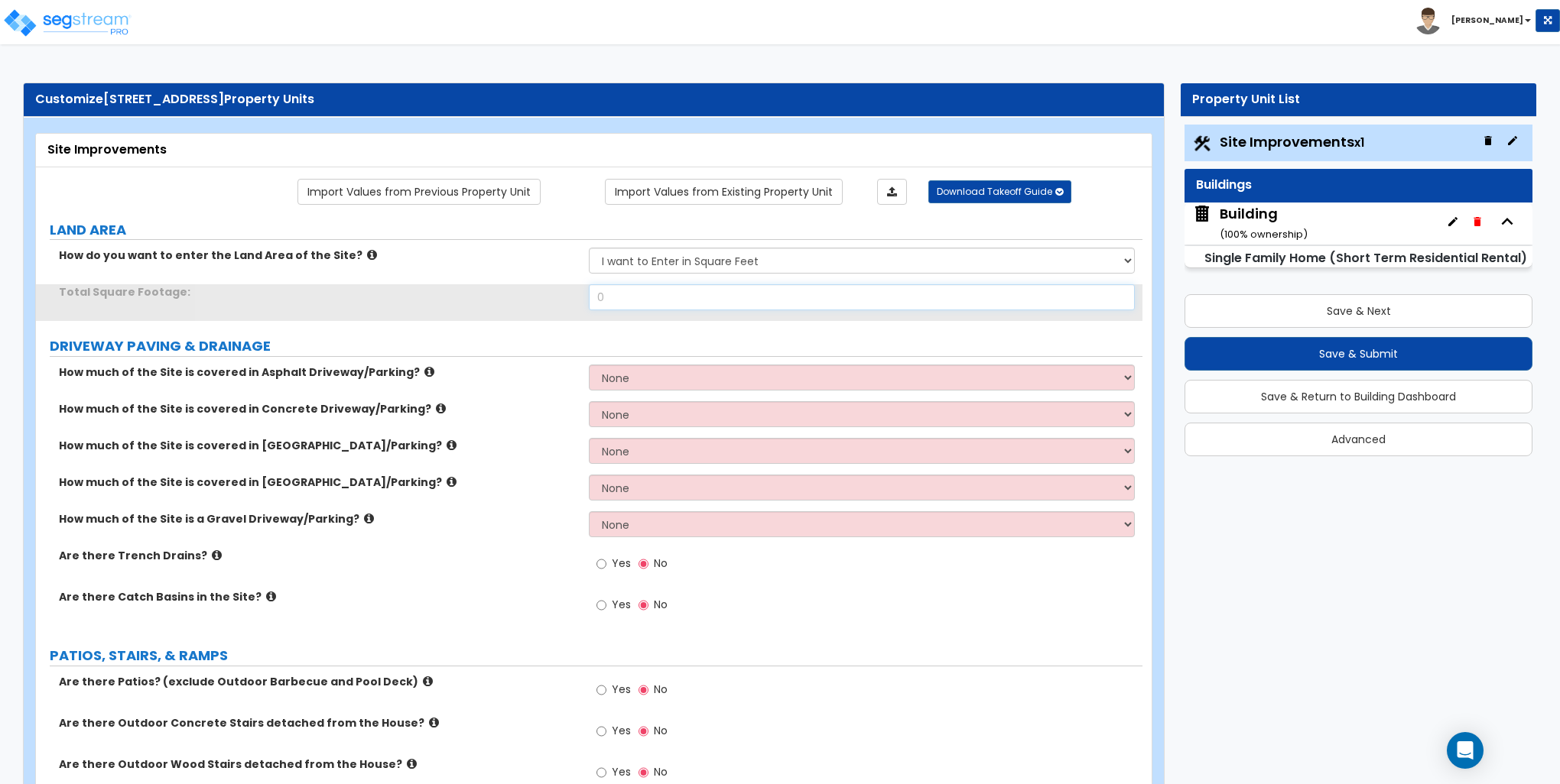
click at [657, 298] on input "0" at bounding box center [860, 297] width 545 height 26
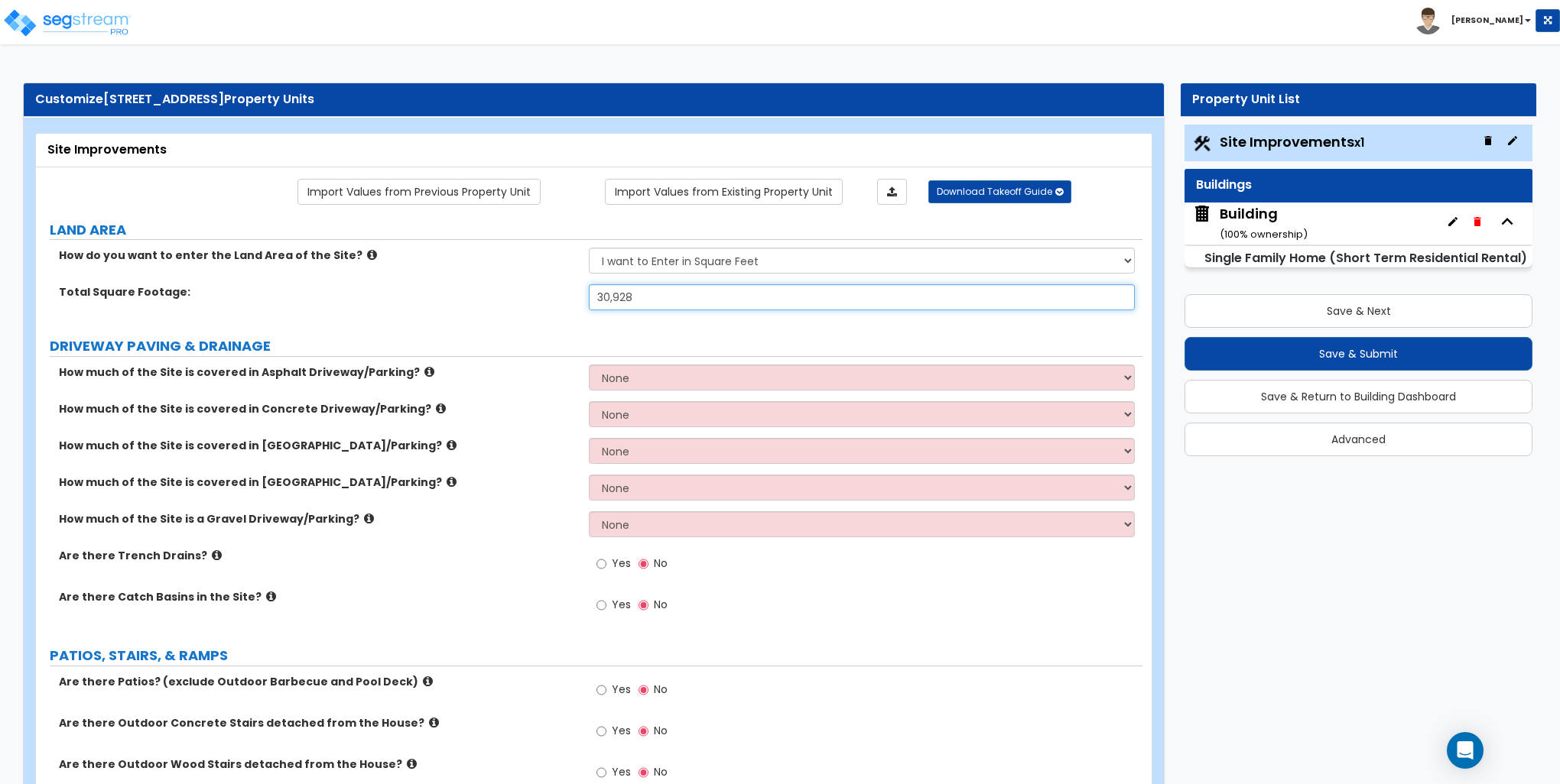
type input "30,928"
click at [533, 390] on div "How much of the Site is covered in Asphalt Driveway/Parking? None I want to Ent…" at bounding box center [589, 383] width 1106 height 37
click at [507, 317] on div "Total Square Footage: 30,928" at bounding box center [589, 303] width 1106 height 37
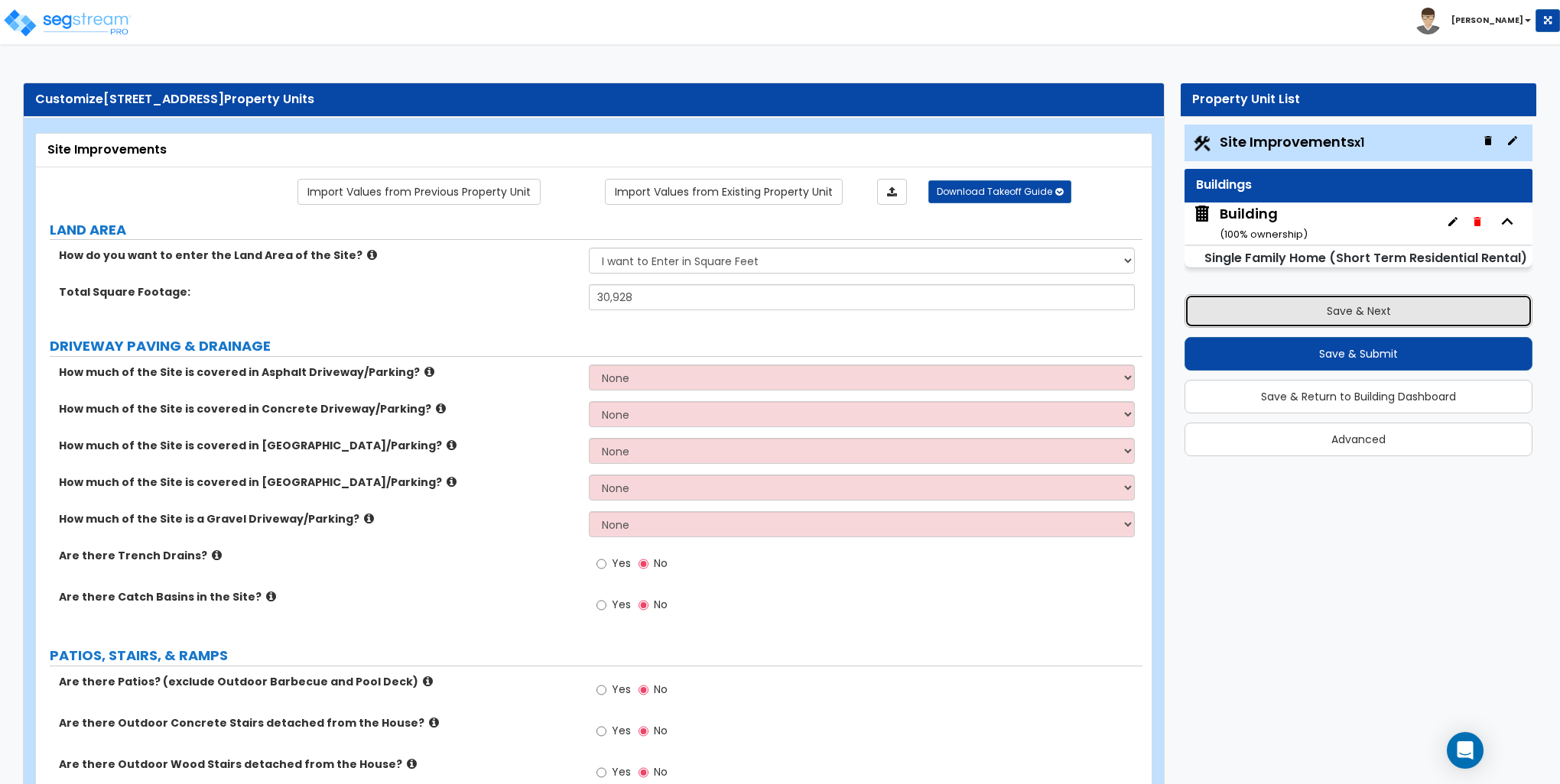
click at [1303, 307] on button "Save & Next" at bounding box center [1359, 311] width 348 height 34
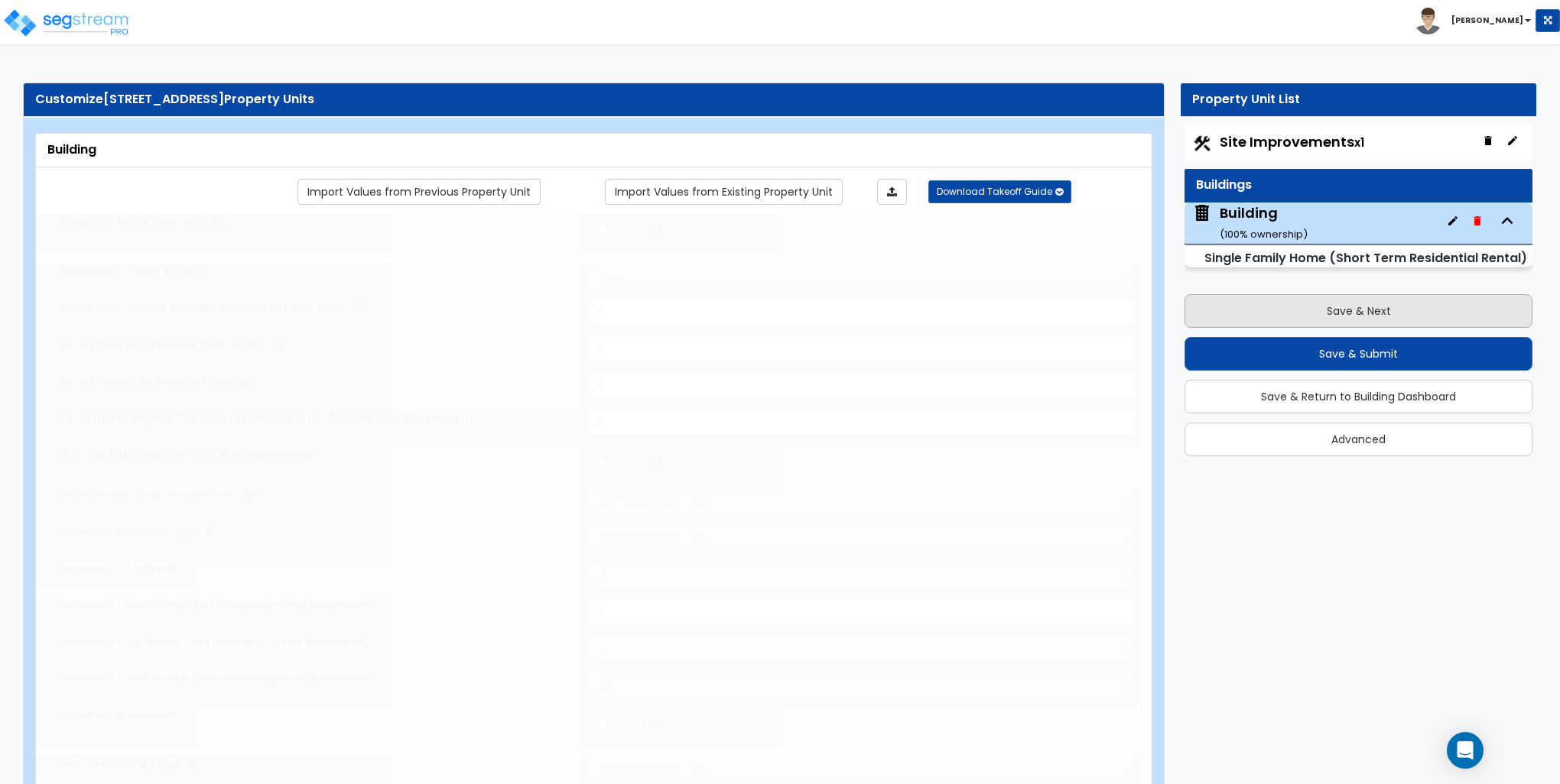
type input "1"
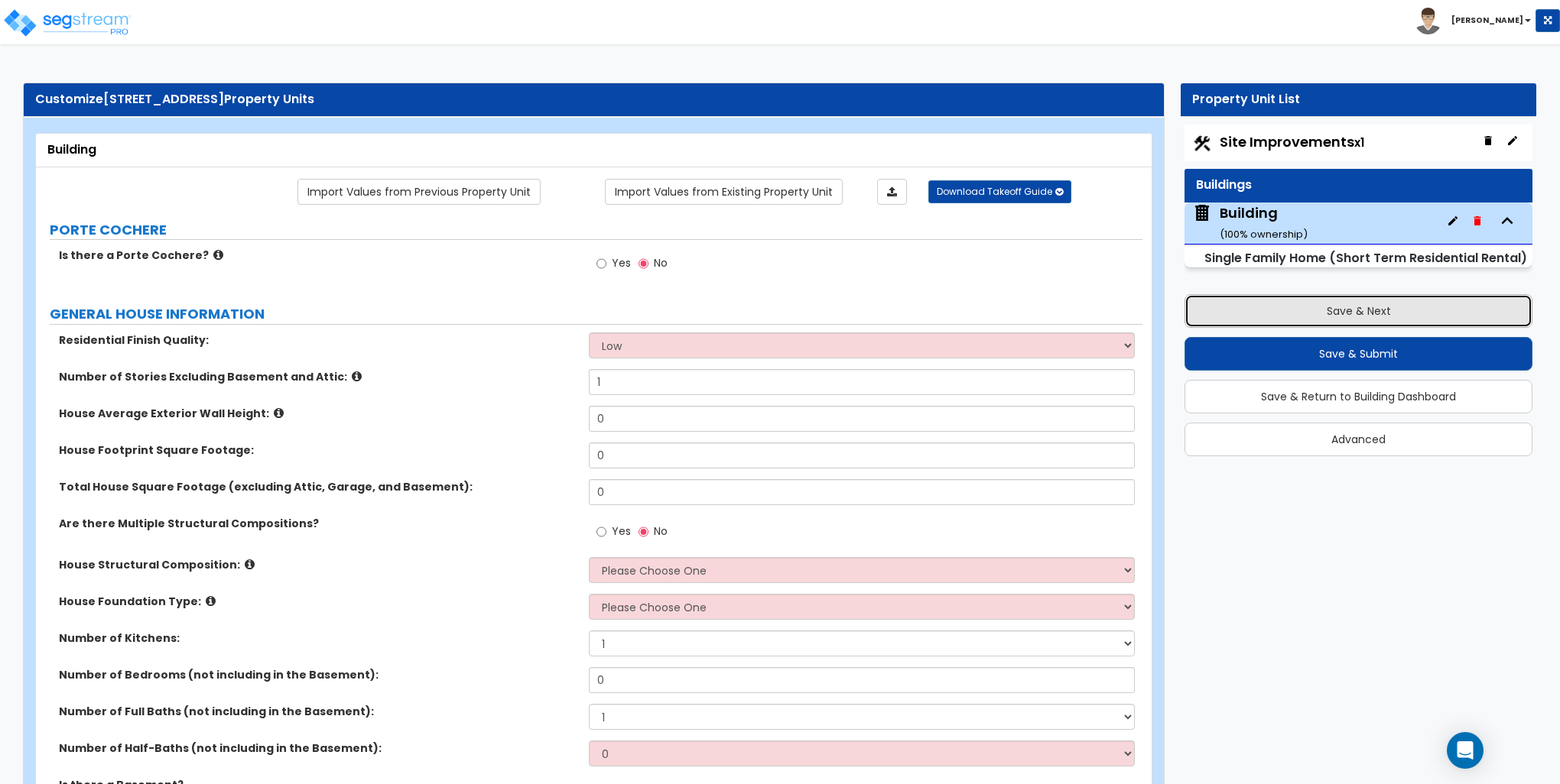
click at [1303, 307] on button "Save & Next" at bounding box center [1359, 311] width 348 height 34
select select "2"
